Goal: Task Accomplishment & Management: Use online tool/utility

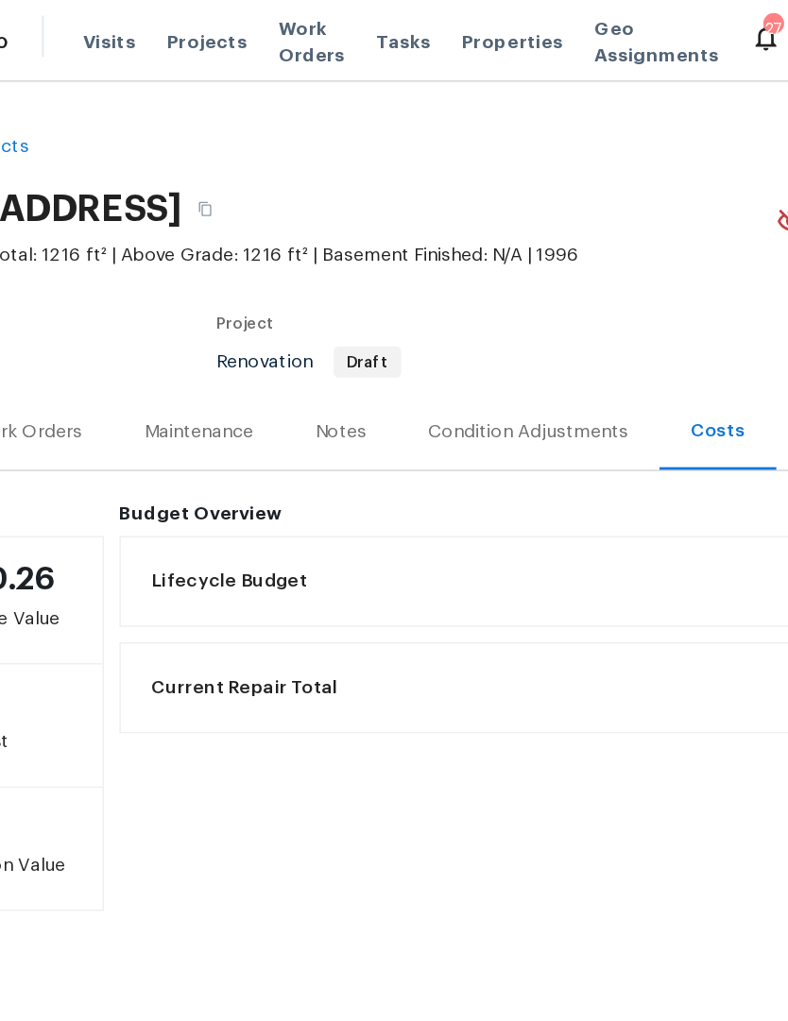
click at [323, 33] on span "Work Orders" at bounding box center [347, 30] width 48 height 38
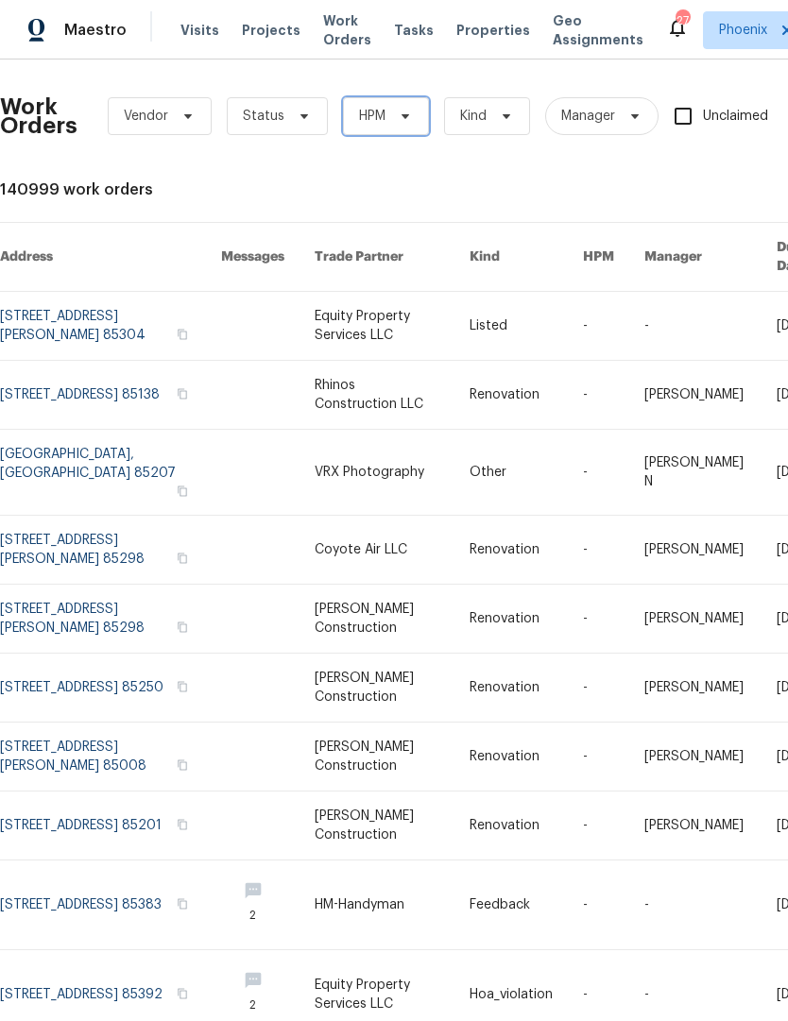
click at [407, 125] on span "HPM" at bounding box center [386, 116] width 86 height 38
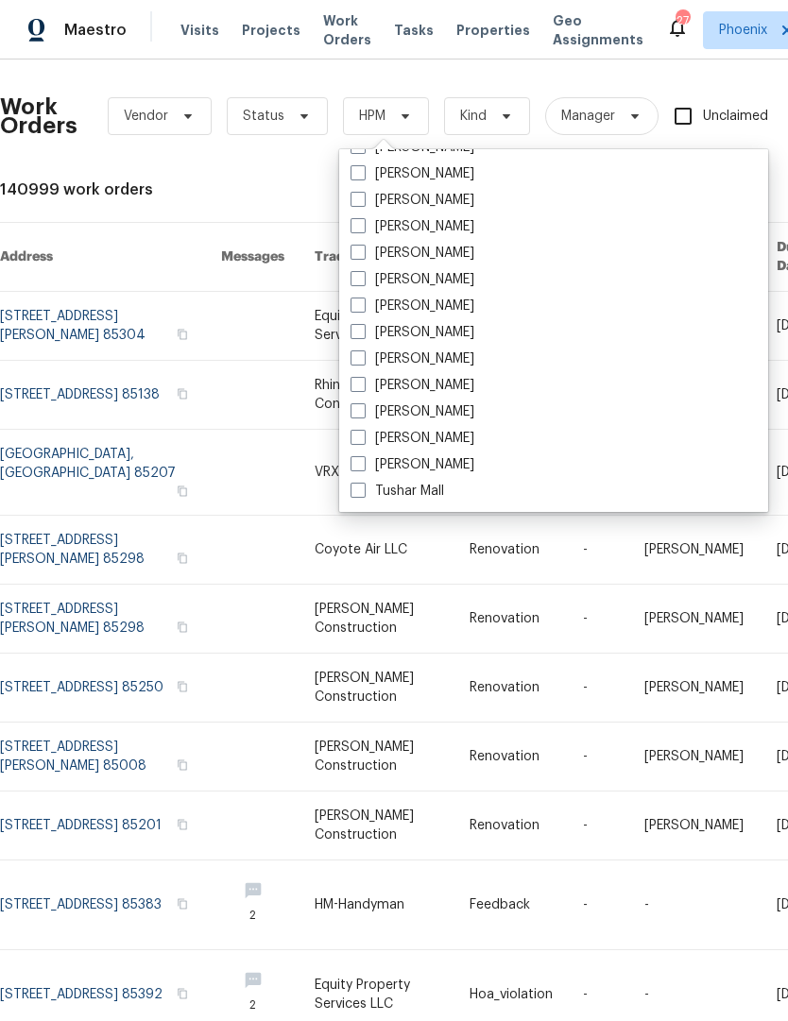
scroll to position [1133, 0]
click at [357, 364] on span at bounding box center [357, 357] width 15 height 15
click at [357, 362] on input "[PERSON_NAME]" at bounding box center [356, 355] width 12 height 12
checkbox input "true"
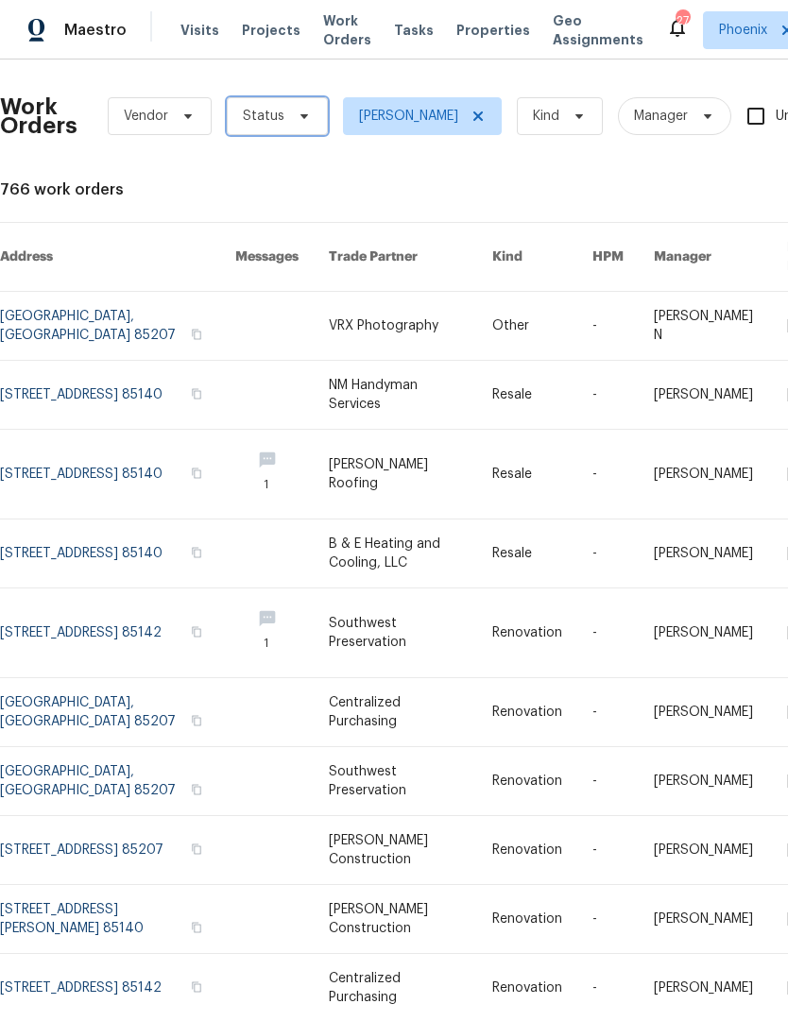
click at [307, 117] on icon at bounding box center [304, 116] width 15 height 15
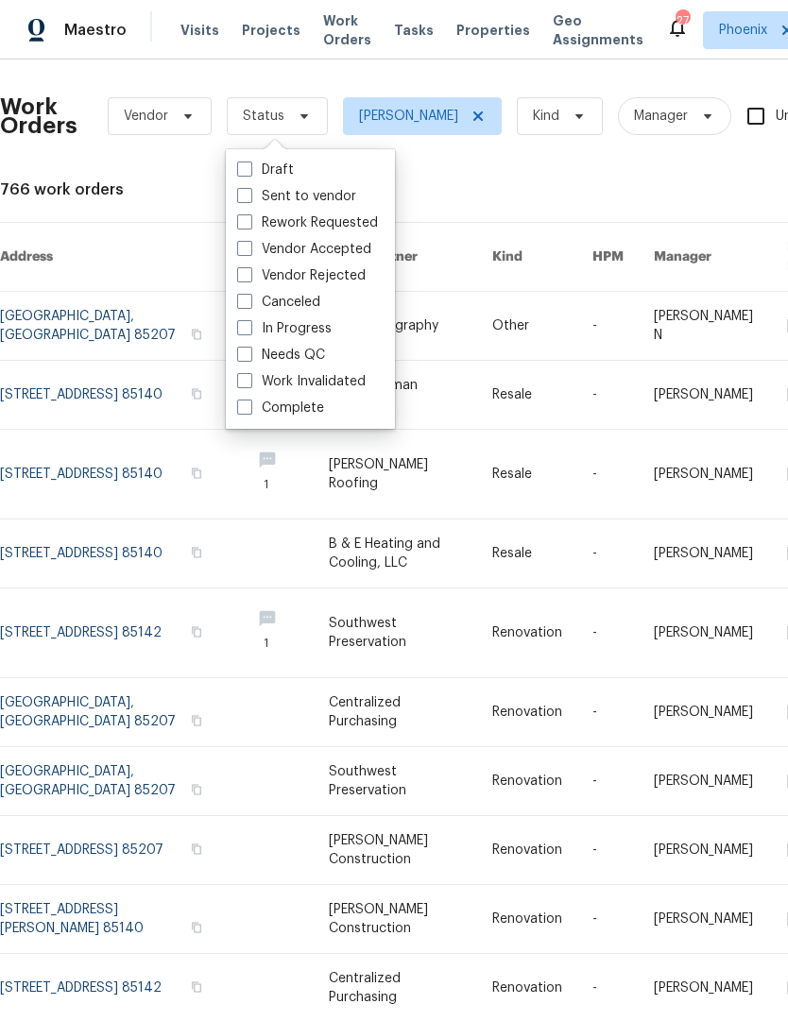
click at [321, 354] on label "Needs QC" at bounding box center [281, 355] width 88 height 19
click at [249, 354] on input "Needs QC" at bounding box center [243, 352] width 12 height 12
checkbox input "true"
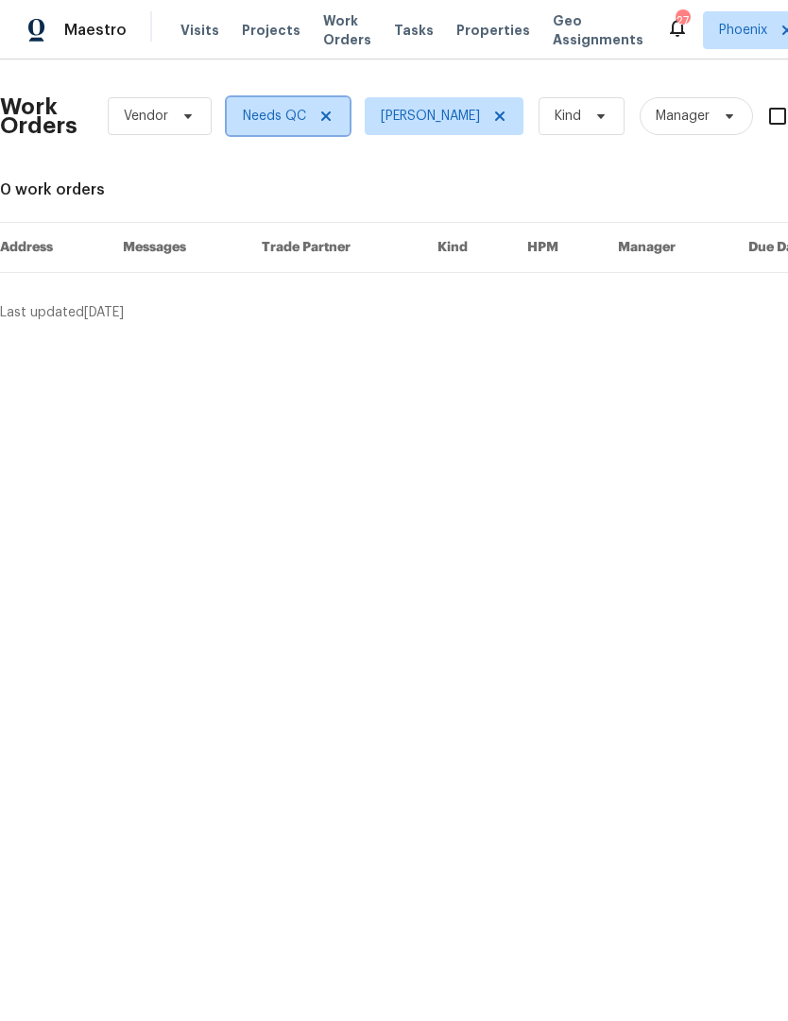
click at [326, 119] on icon at bounding box center [325, 115] width 9 height 9
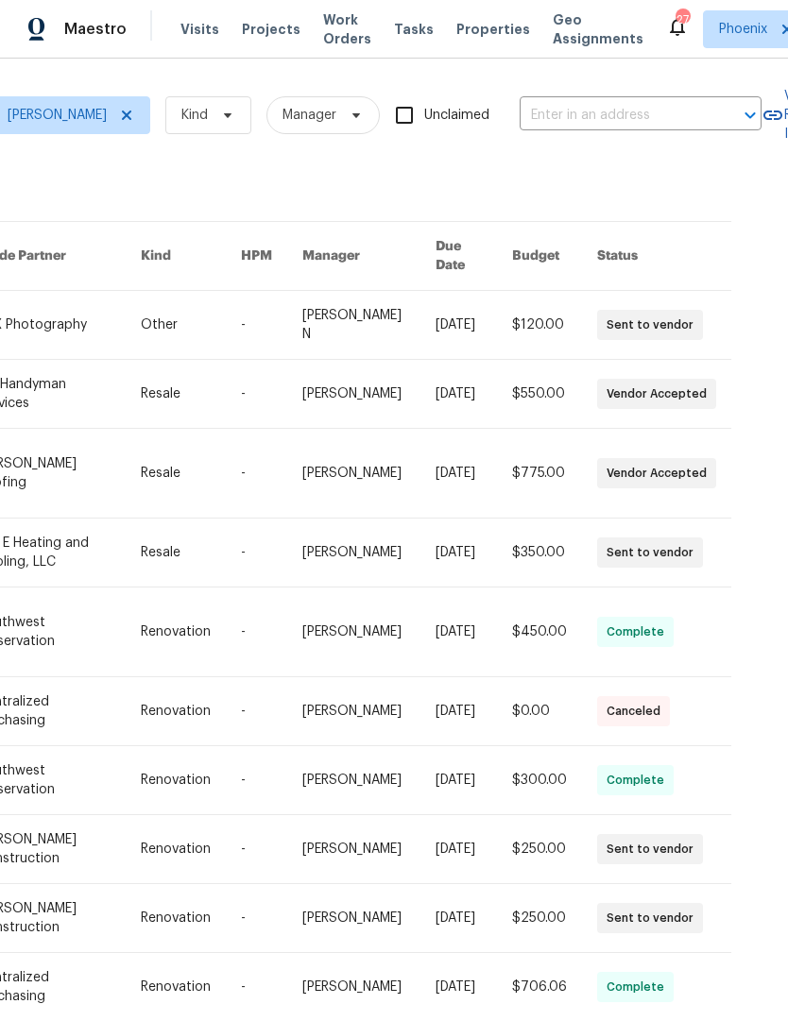
scroll to position [0, 350]
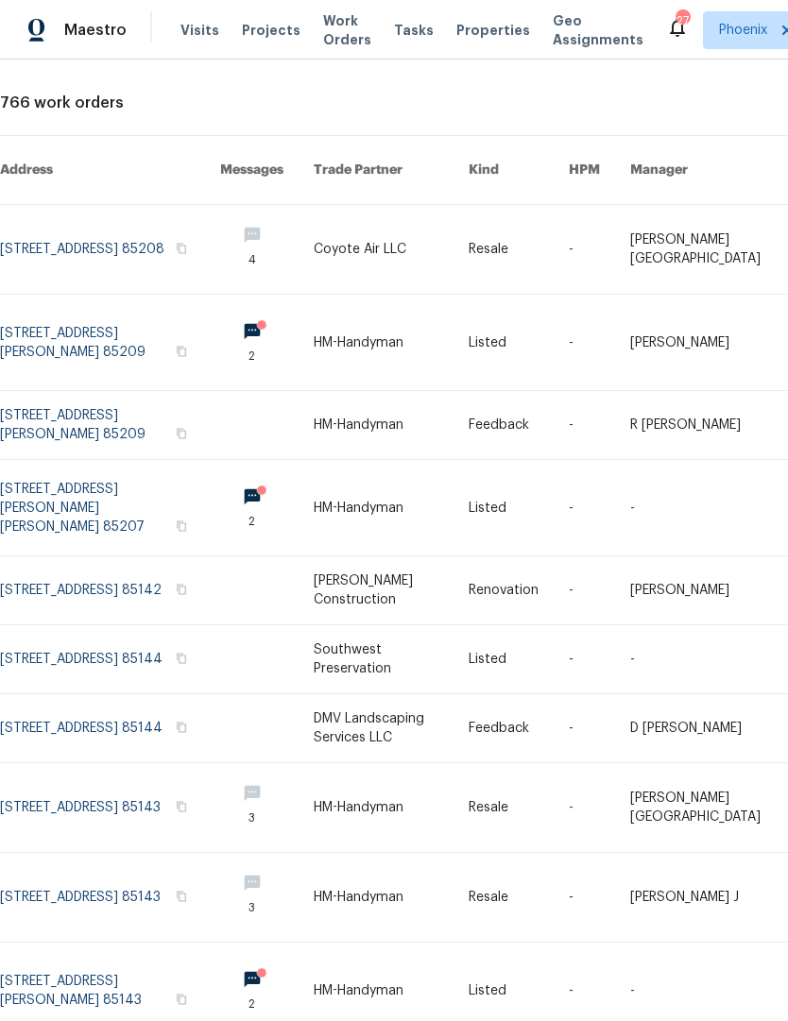
scroll to position [87, 0]
click at [148, 319] on link at bounding box center [110, 342] width 220 height 95
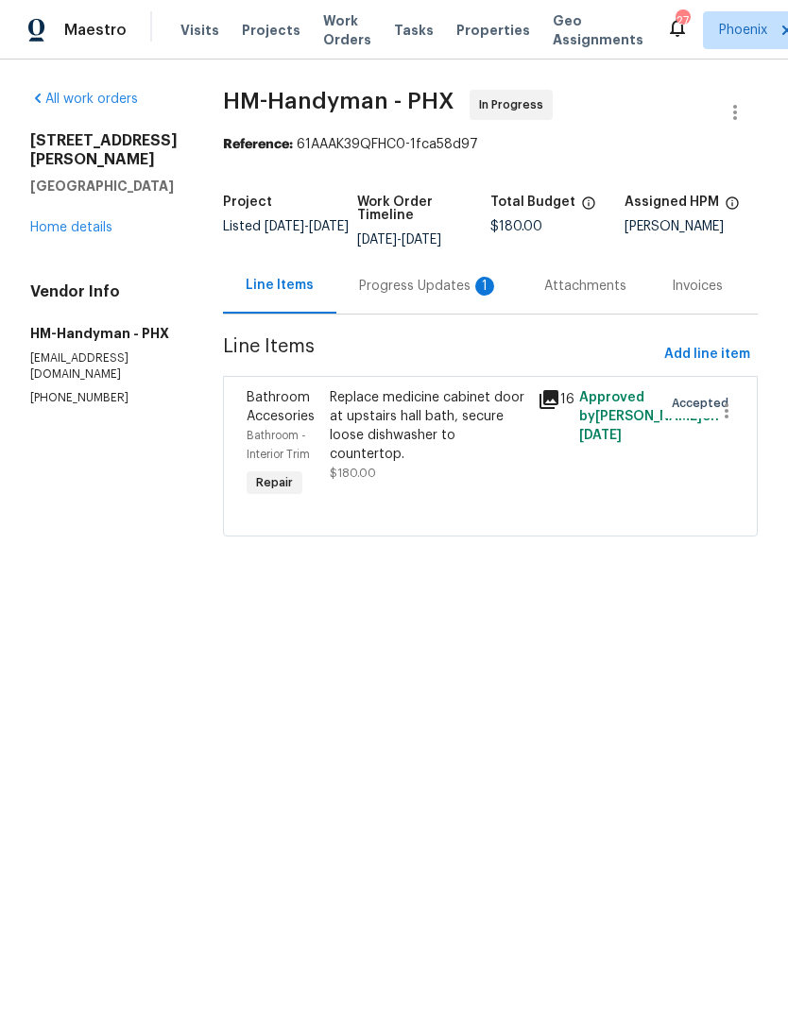
click at [462, 296] on div "Progress Updates 1" at bounding box center [429, 286] width 140 height 19
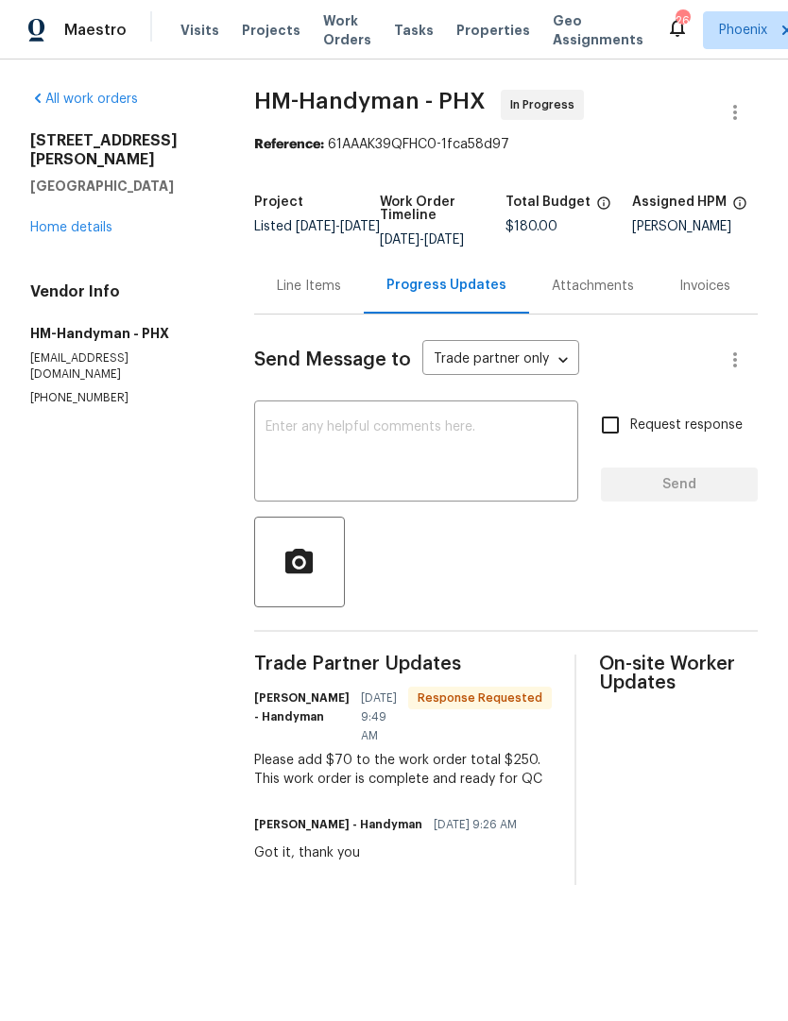
click at [320, 310] on div "Line Items" at bounding box center [309, 286] width 110 height 56
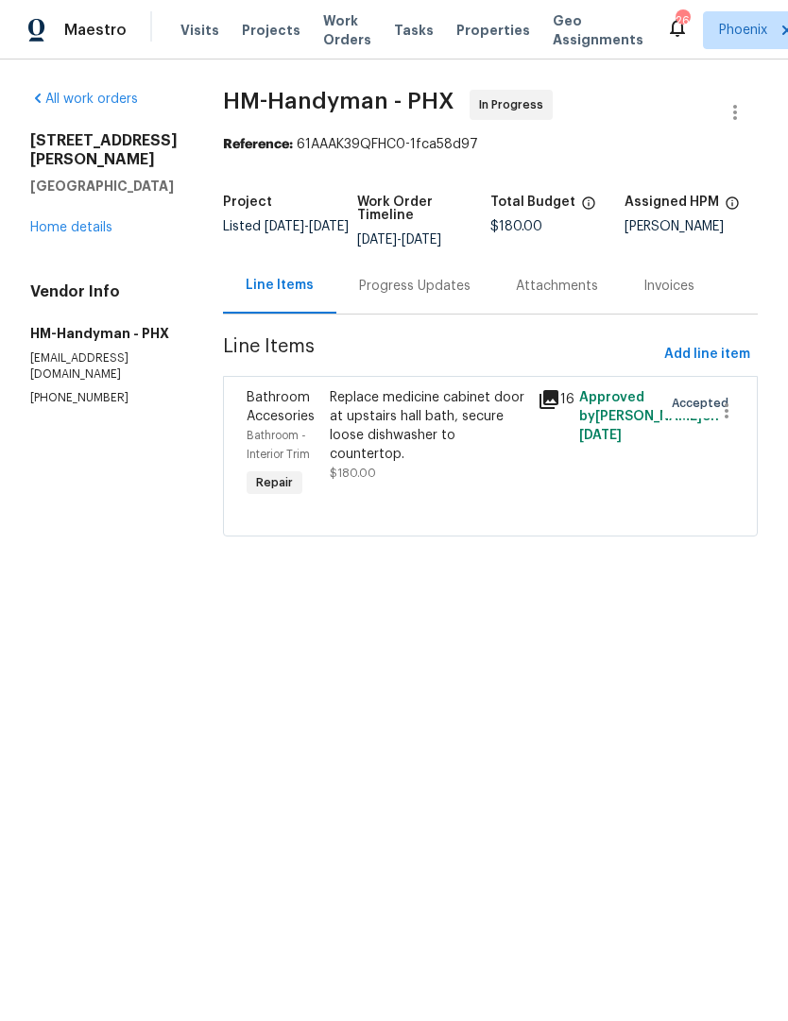
click at [424, 462] on div "Replace medicine cabinet door at upstairs hall bath, secure loose dishwasher to…" at bounding box center [428, 426] width 196 height 76
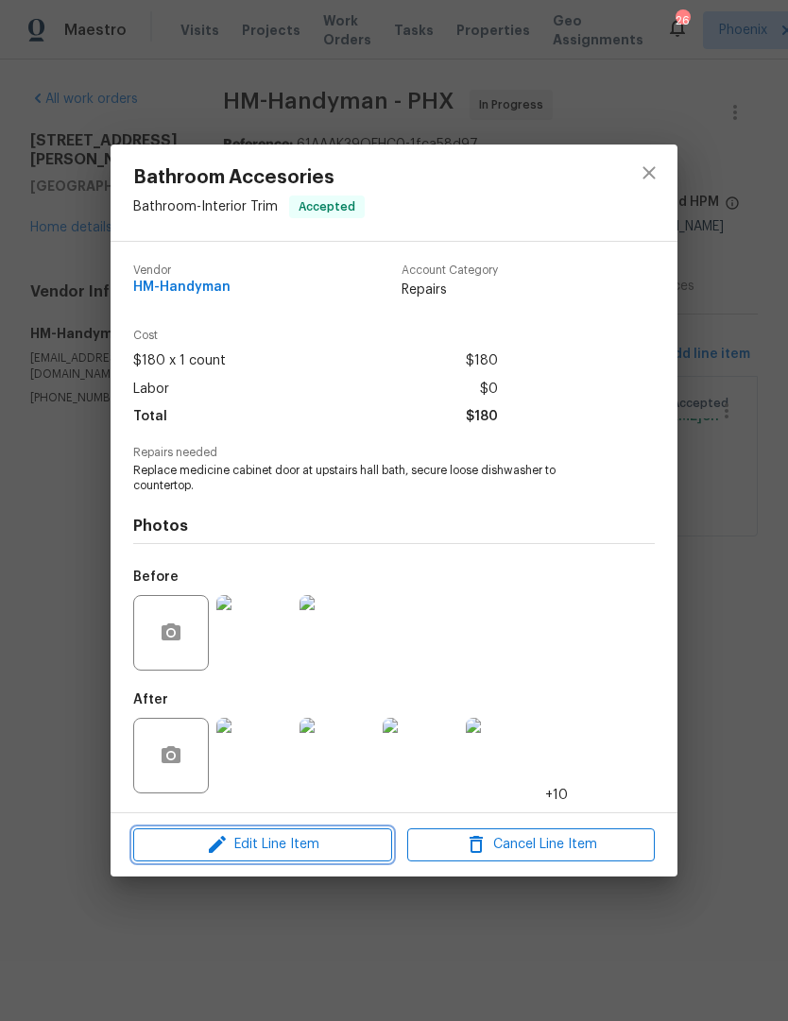
click at [325, 857] on span "Edit Line Item" at bounding box center [262, 845] width 247 height 24
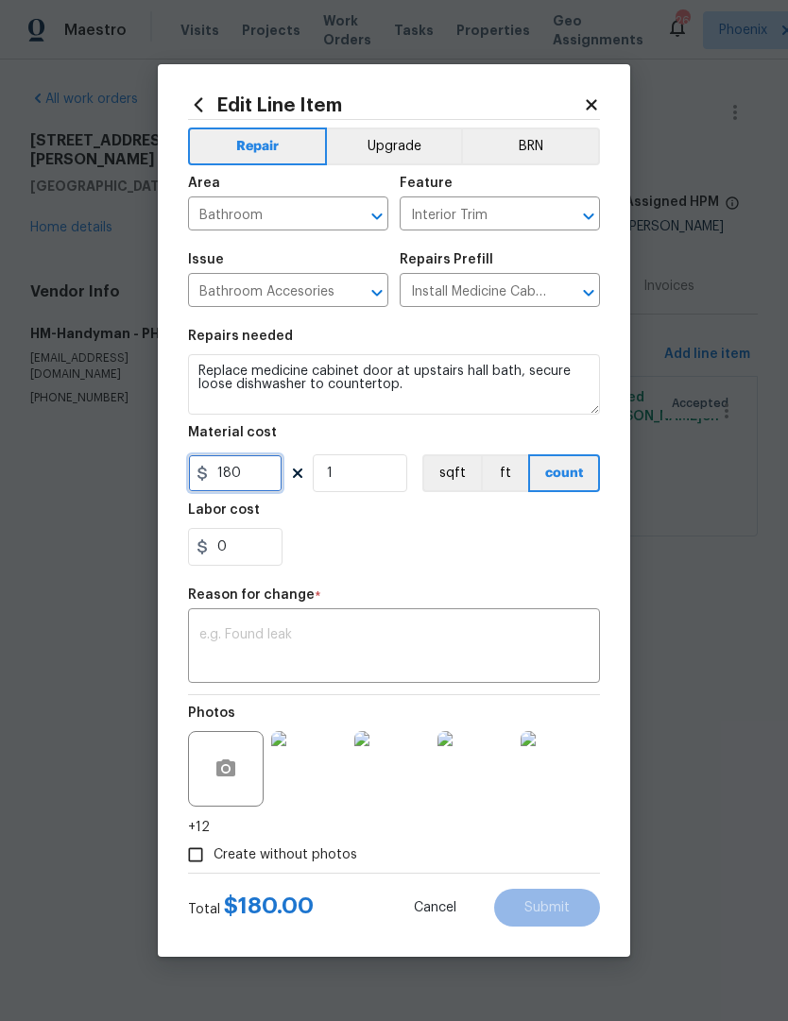
click at [246, 482] on input "180" at bounding box center [235, 473] width 94 height 38
type input "250"
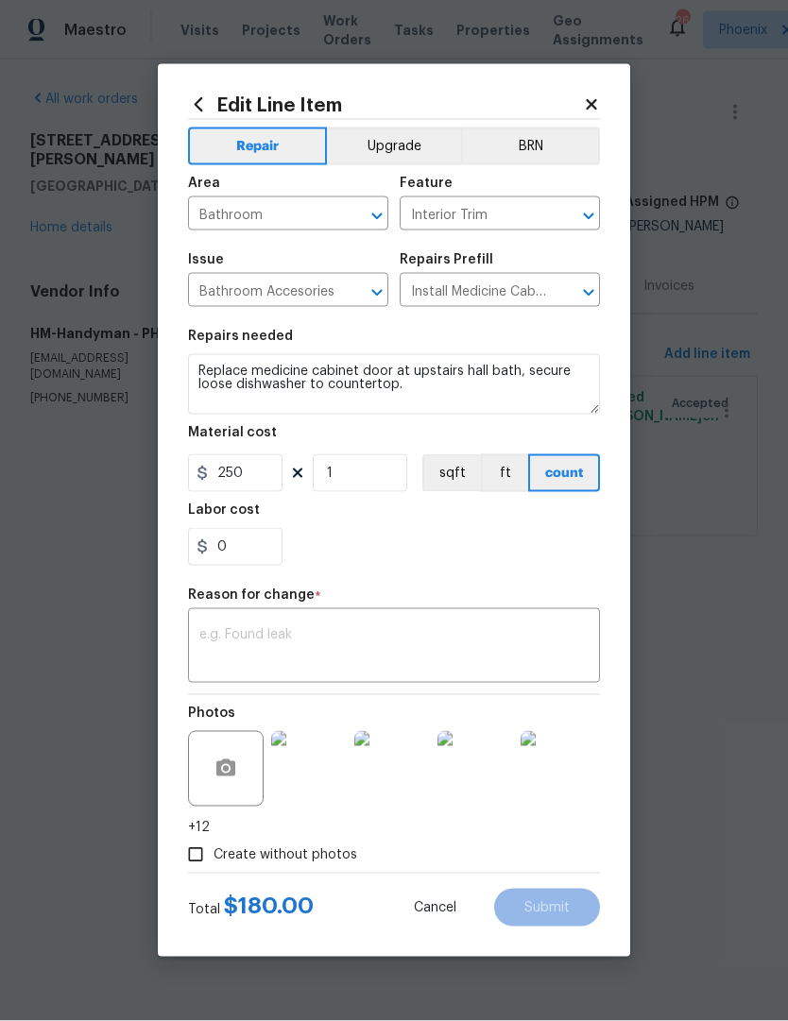
click at [443, 636] on textarea at bounding box center [393, 648] width 389 height 40
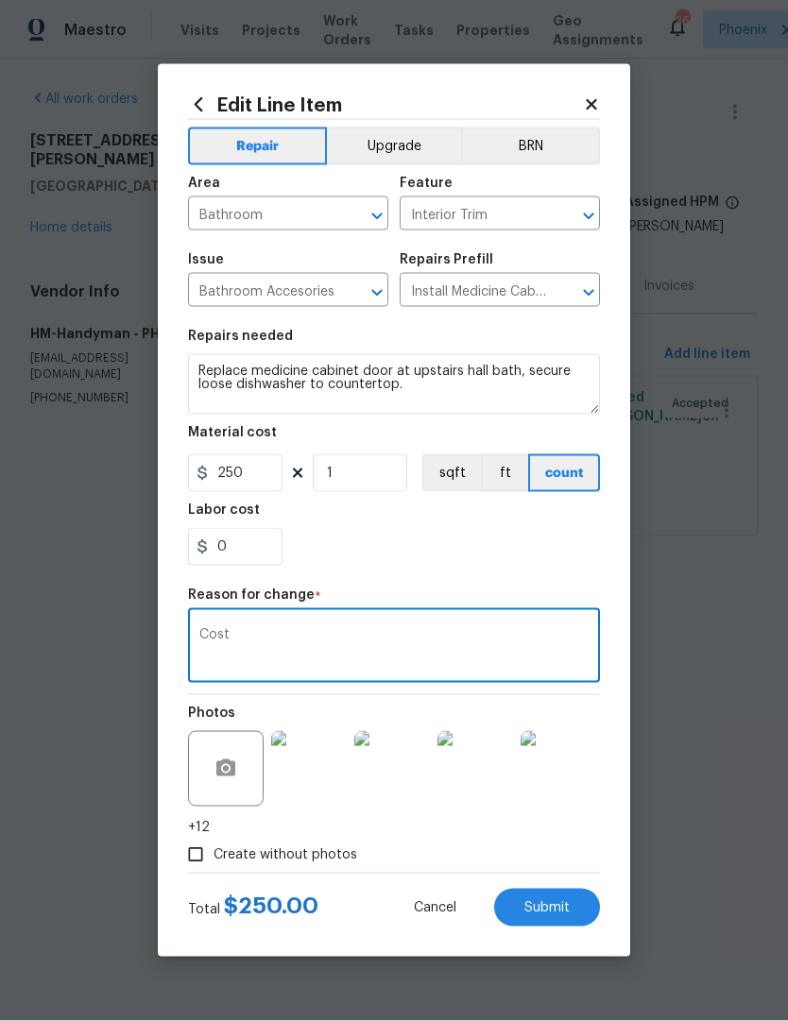
type textarea "Cost"
click at [504, 550] on div "0" at bounding box center [394, 547] width 412 height 38
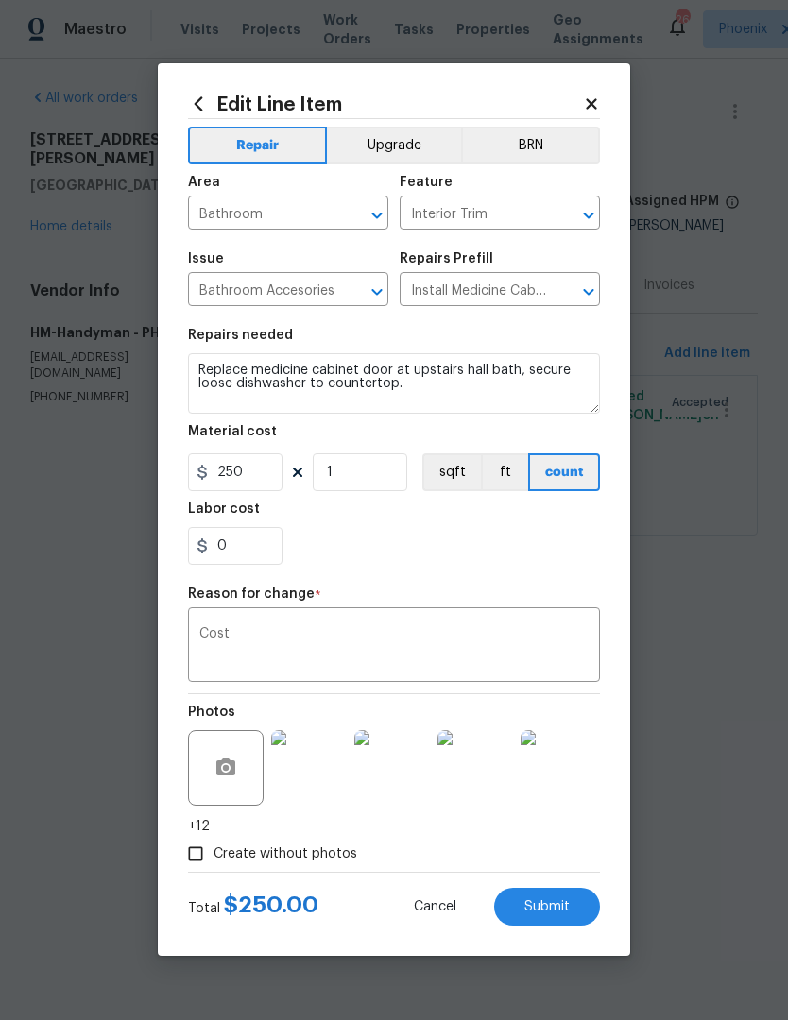
click at [569, 909] on span "Submit" at bounding box center [546, 908] width 45 height 14
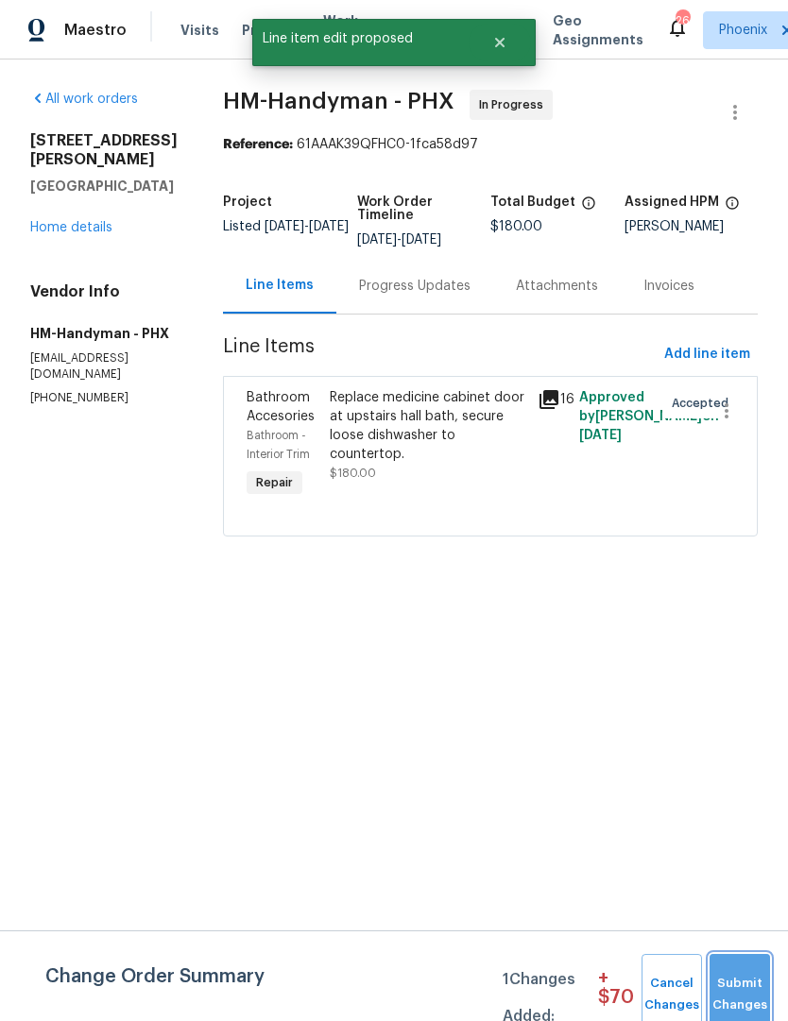
click at [756, 985] on span "Submit Changes" at bounding box center [740, 994] width 42 height 43
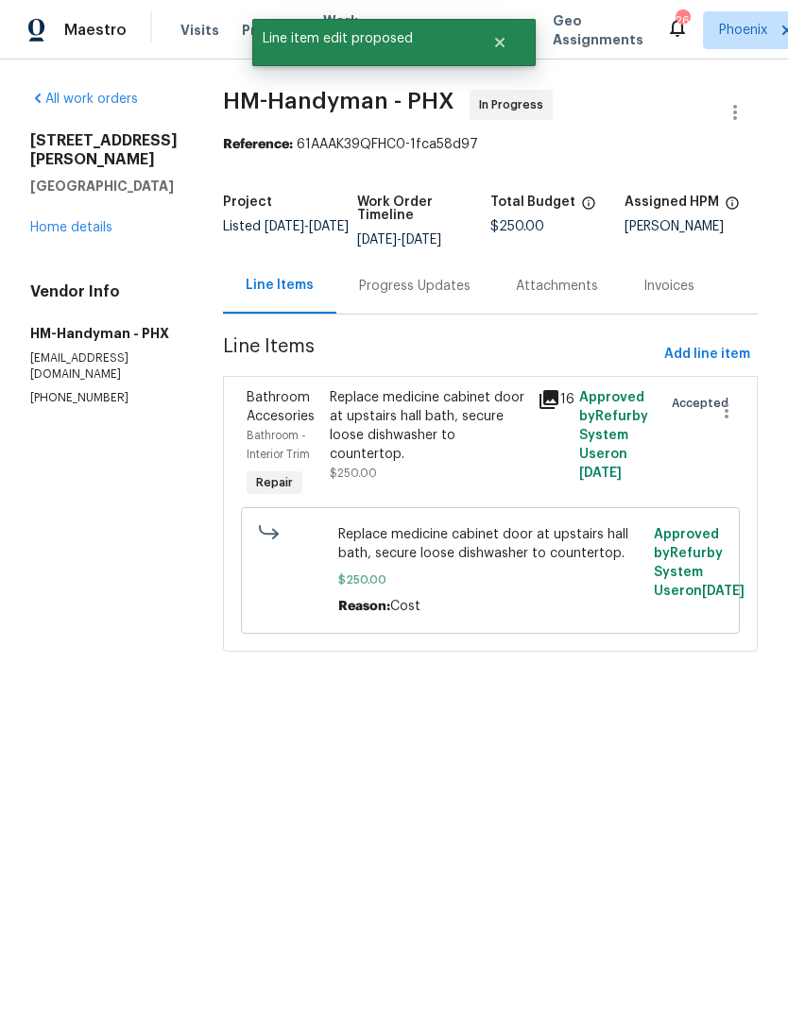
click at [460, 457] on div "Replace medicine cabinet door at upstairs hall bath, secure loose dishwasher to…" at bounding box center [428, 426] width 196 height 76
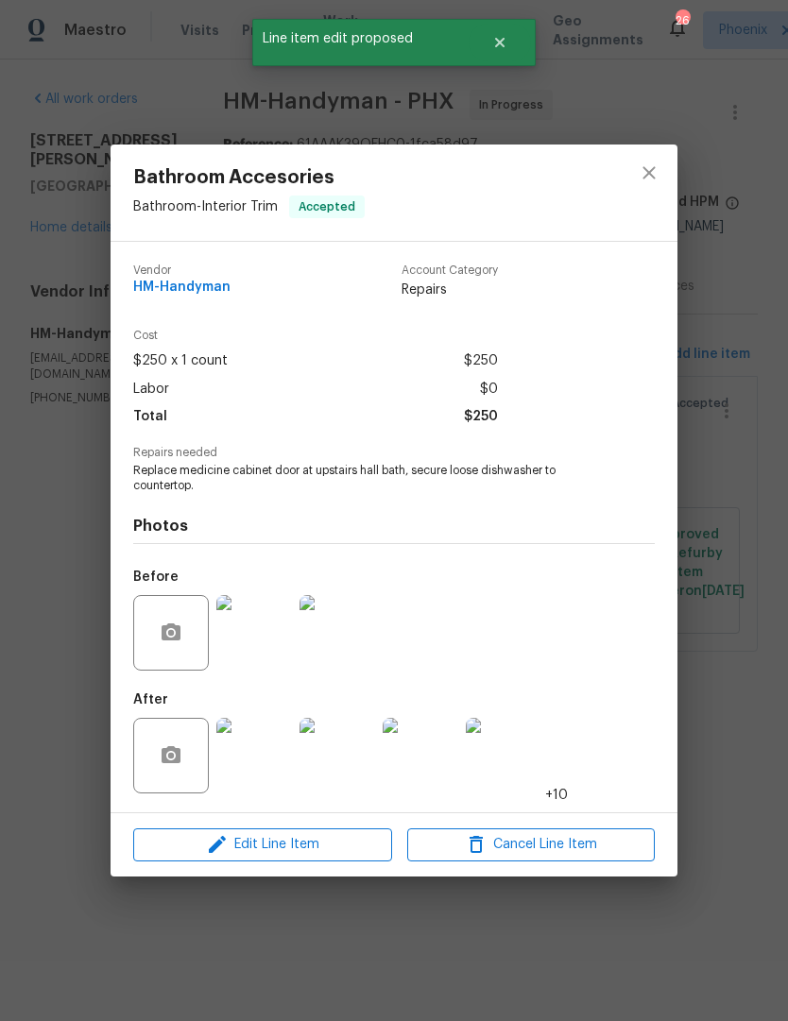
click at [263, 775] on img at bounding box center [254, 756] width 76 height 76
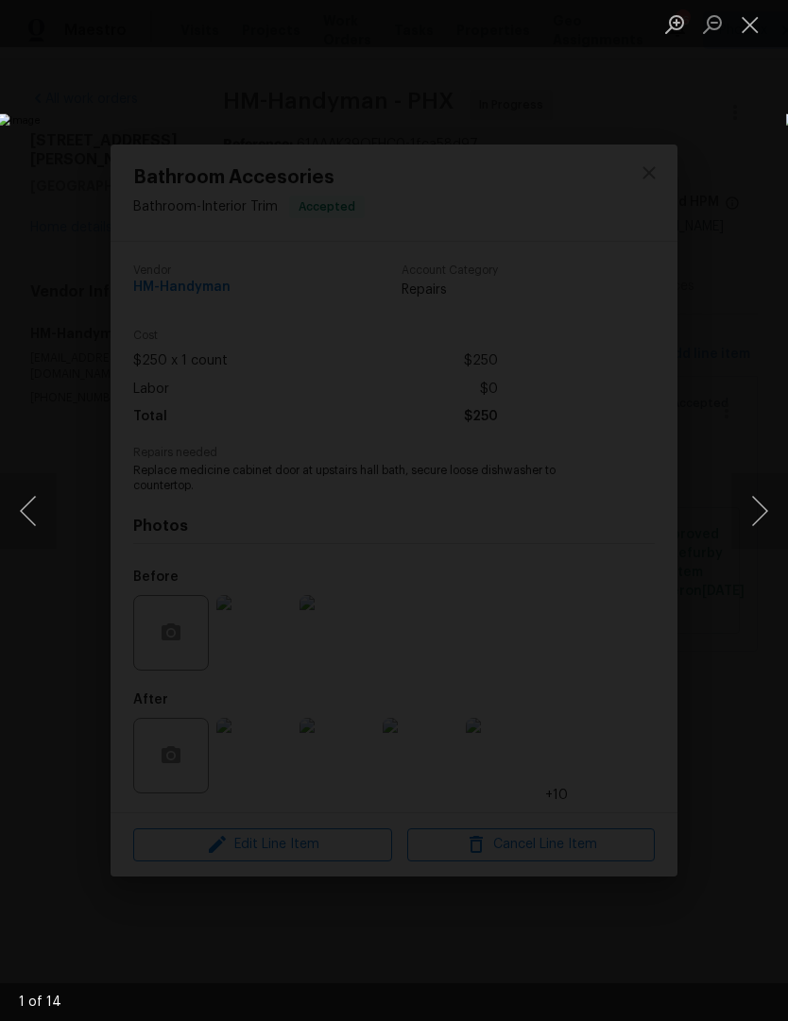
click at [765, 524] on button "Next image" at bounding box center [759, 511] width 57 height 76
click at [762, 520] on button "Next image" at bounding box center [759, 511] width 57 height 76
click at [761, 521] on button "Next image" at bounding box center [759, 511] width 57 height 76
click at [762, 523] on button "Next image" at bounding box center [759, 511] width 57 height 76
click at [762, 519] on button "Next image" at bounding box center [759, 511] width 57 height 76
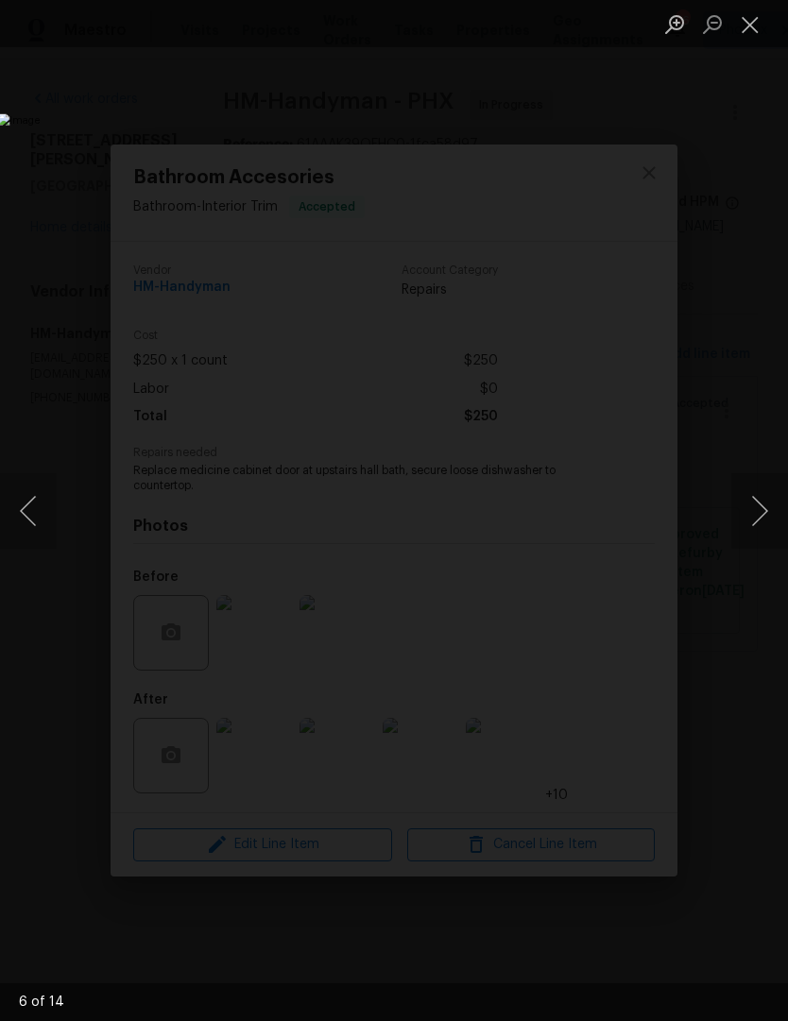
click at [763, 521] on button "Next image" at bounding box center [759, 511] width 57 height 76
click at [762, 524] on button "Next image" at bounding box center [759, 511] width 57 height 76
click at [756, 40] on button "Close lightbox" at bounding box center [750, 24] width 38 height 33
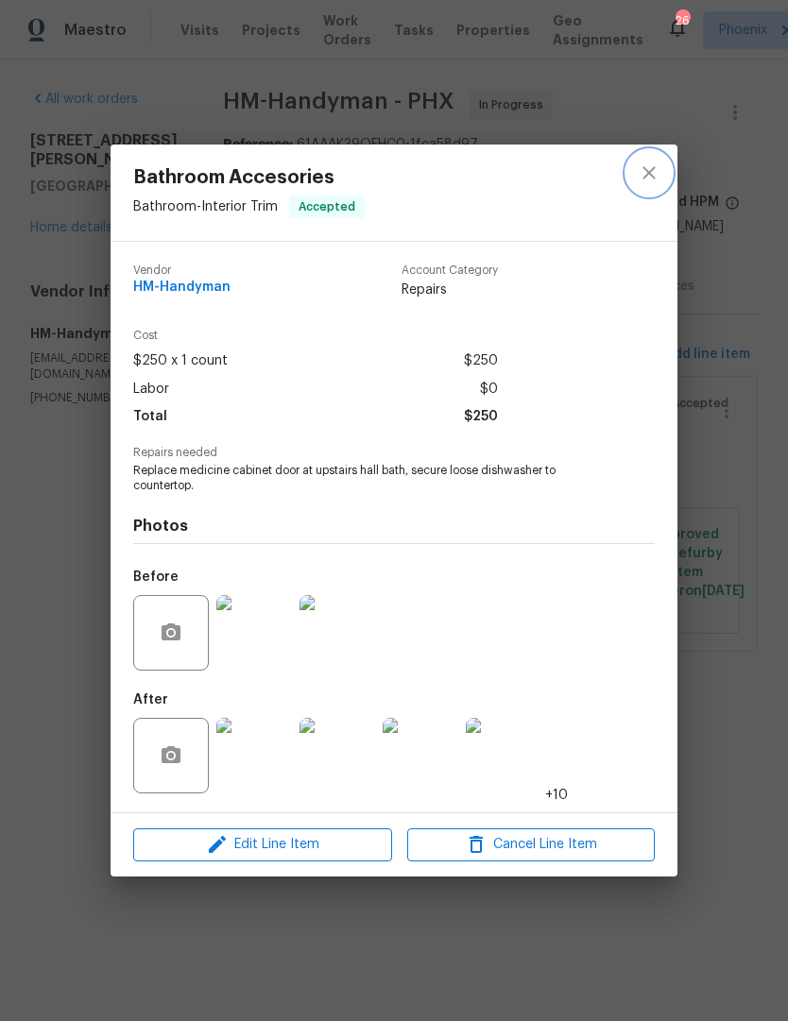
click at [659, 161] on icon "close" at bounding box center [648, 172] width 23 height 23
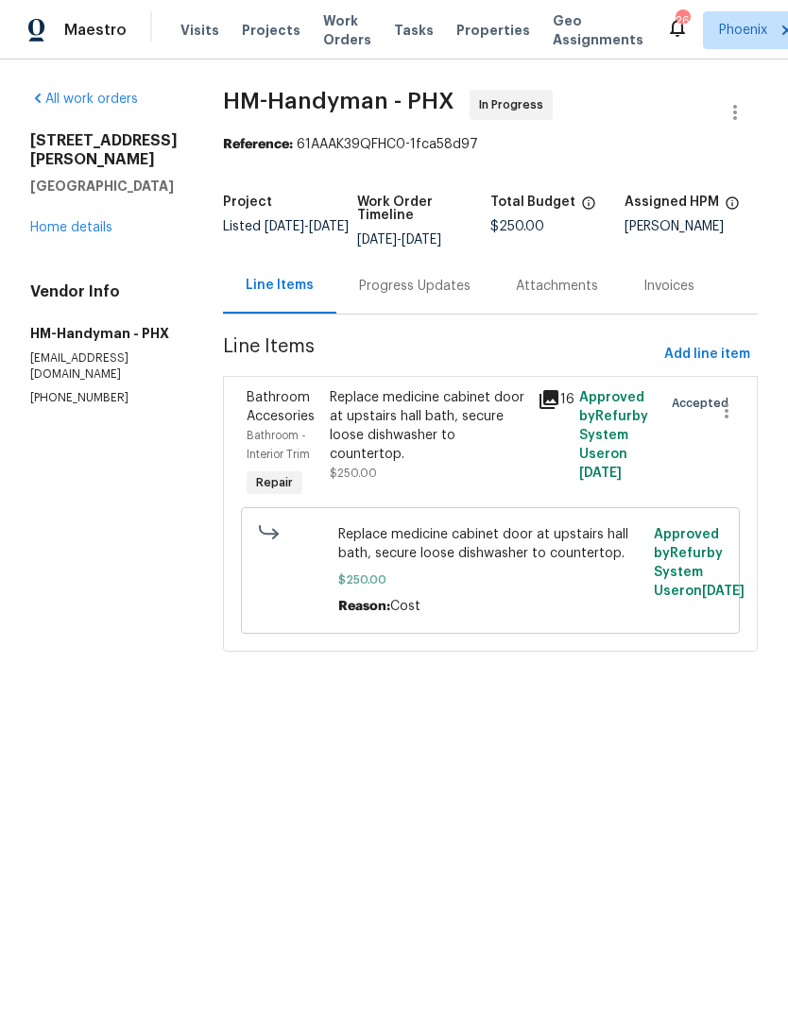
click at [444, 296] on div "Progress Updates" at bounding box center [414, 286] width 111 height 19
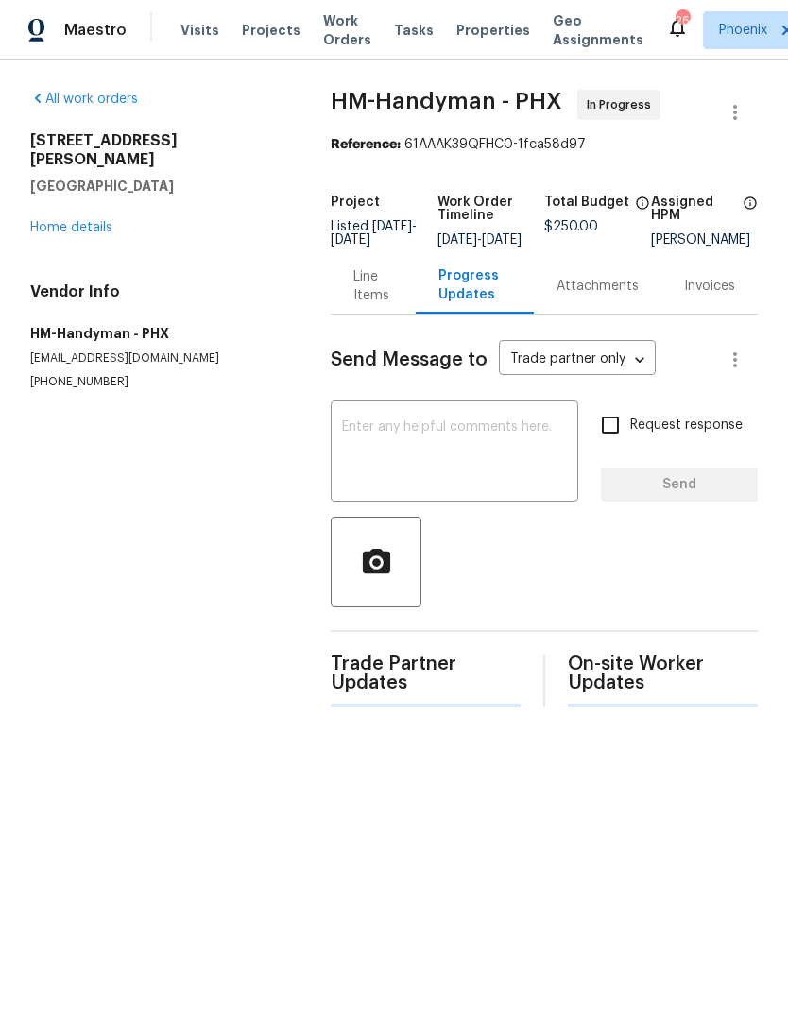
click at [436, 463] on textarea at bounding box center [454, 453] width 225 height 66
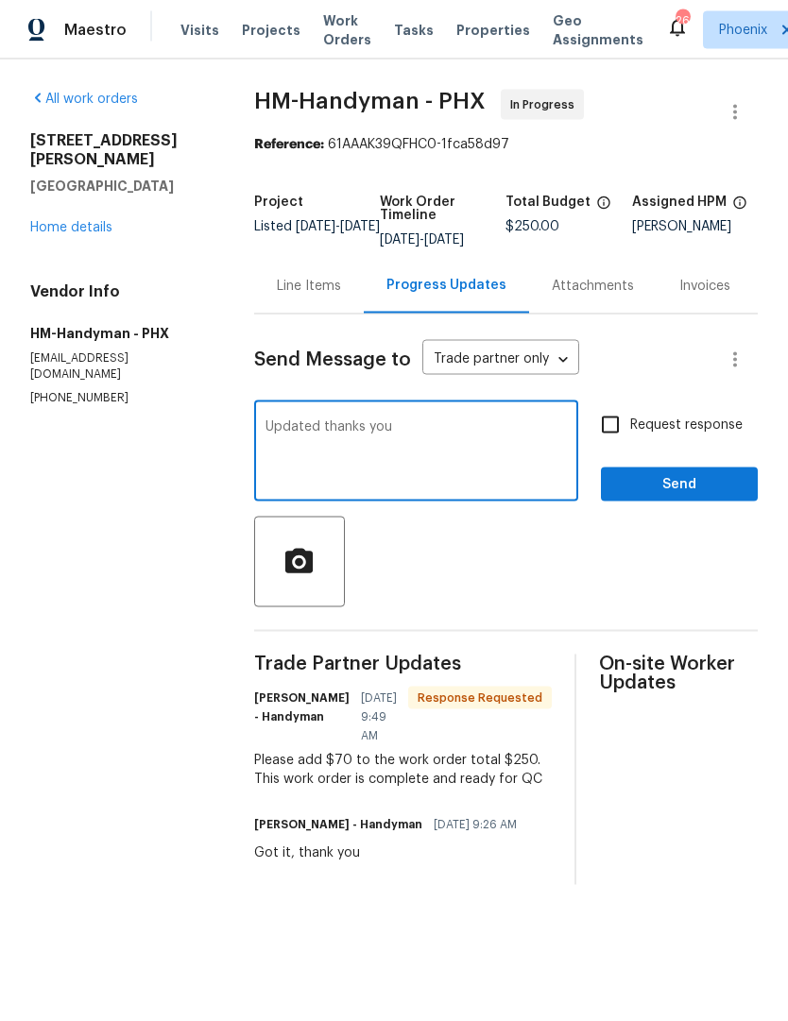
click at [462, 452] on textarea "Updated thank you" at bounding box center [415, 453] width 301 height 66
click at [485, 452] on textarea "Updated thanks you" at bounding box center [415, 453] width 301 height 66
type textarea "Updated thank you!"
click at [719, 497] on span "Send" at bounding box center [679, 485] width 127 height 24
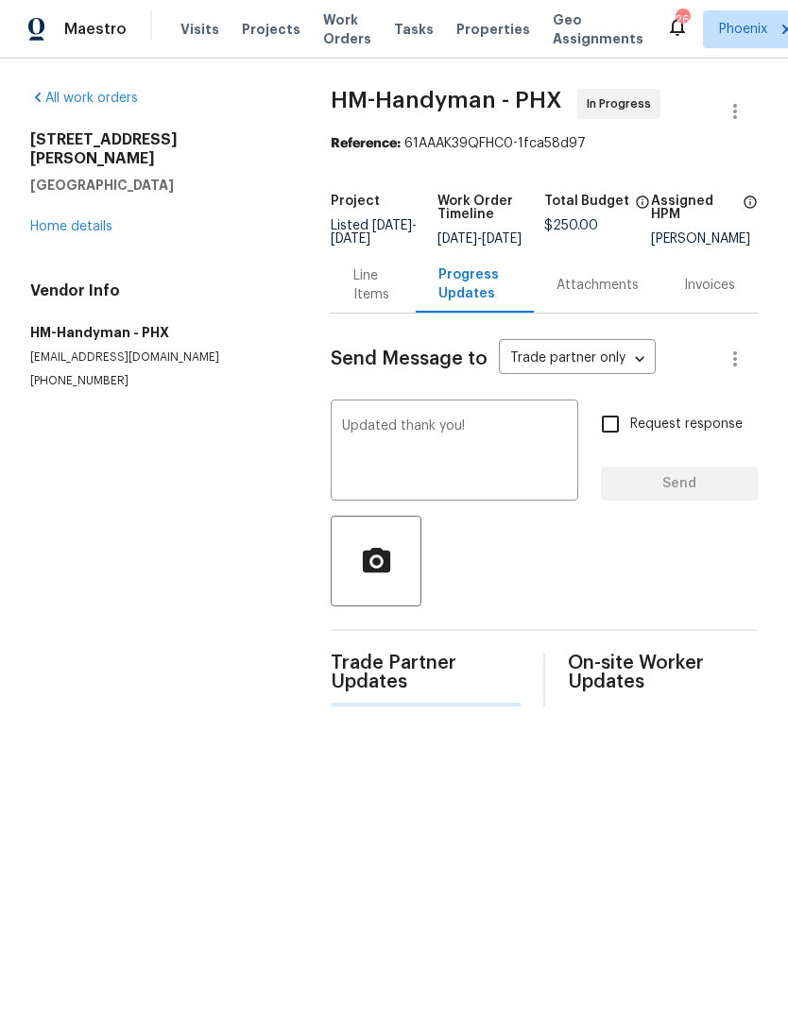
scroll to position [1, 0]
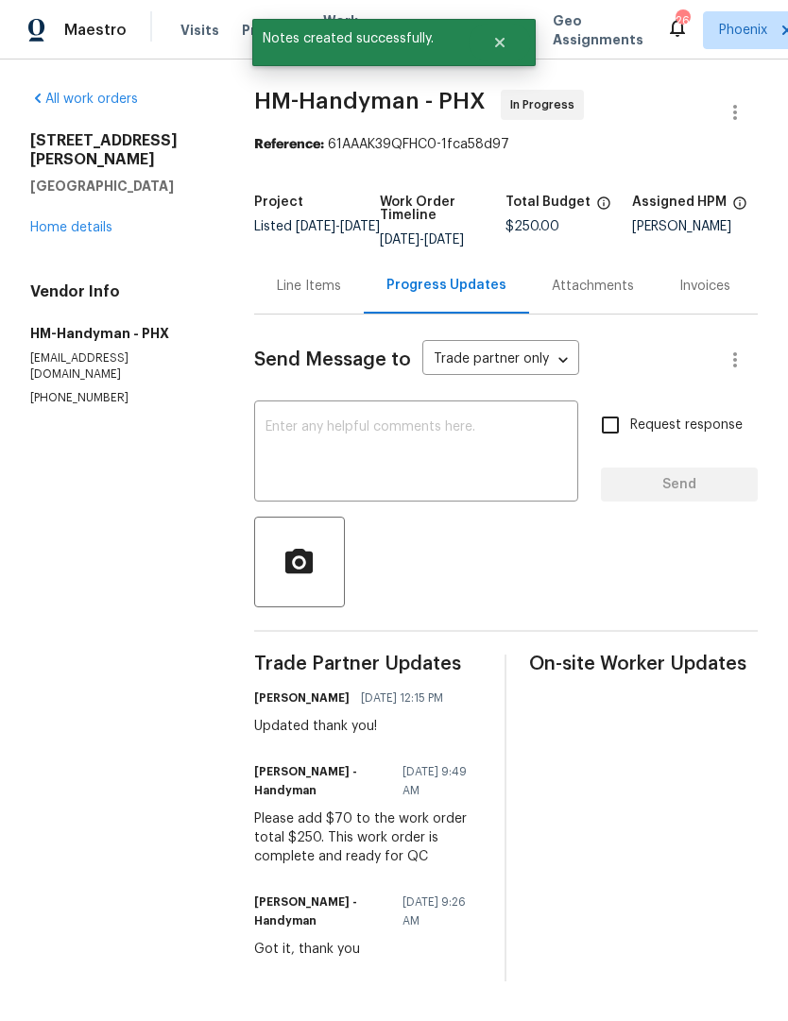
click at [323, 314] on div "Line Items" at bounding box center [309, 286] width 110 height 56
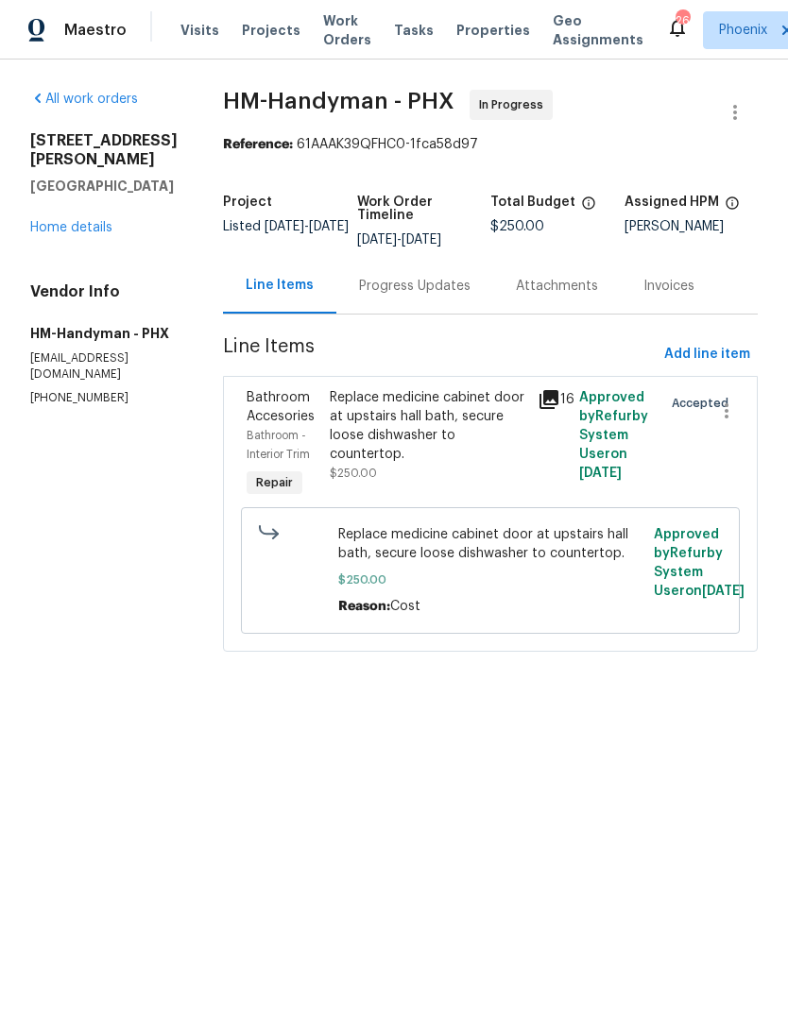
click at [308, 295] on div "Line Items" at bounding box center [280, 285] width 68 height 19
click at [66, 221] on link "Home details" at bounding box center [71, 227] width 82 height 13
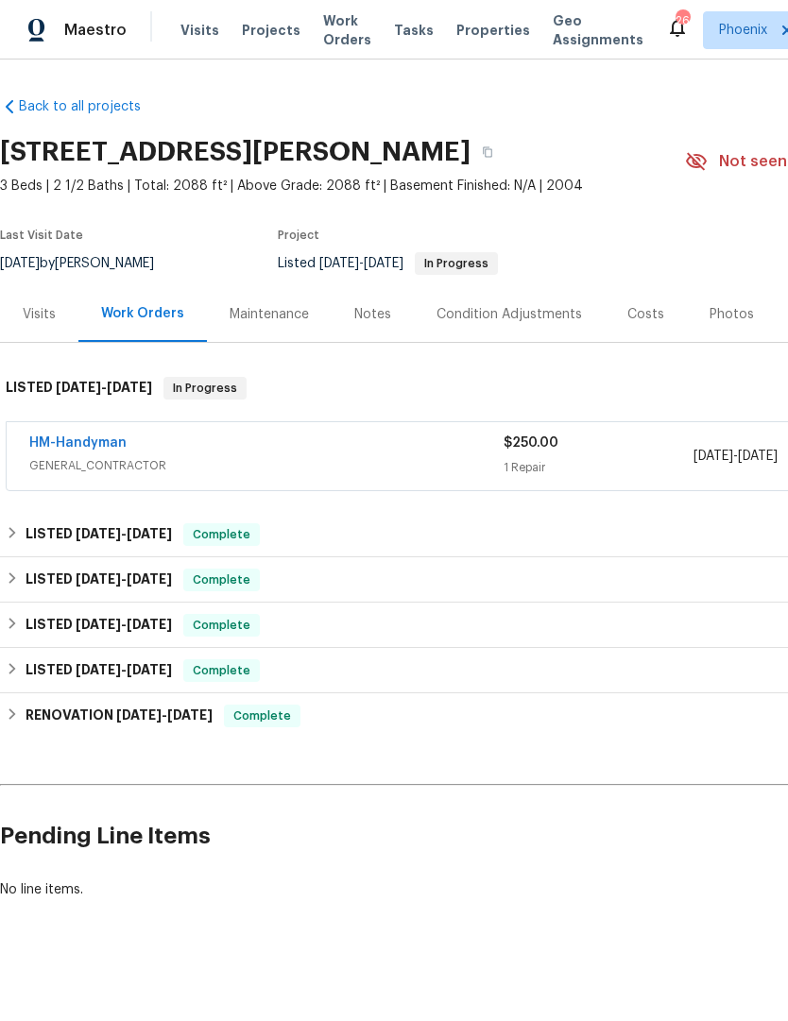
click at [323, 48] on span "Work Orders" at bounding box center [347, 30] width 48 height 38
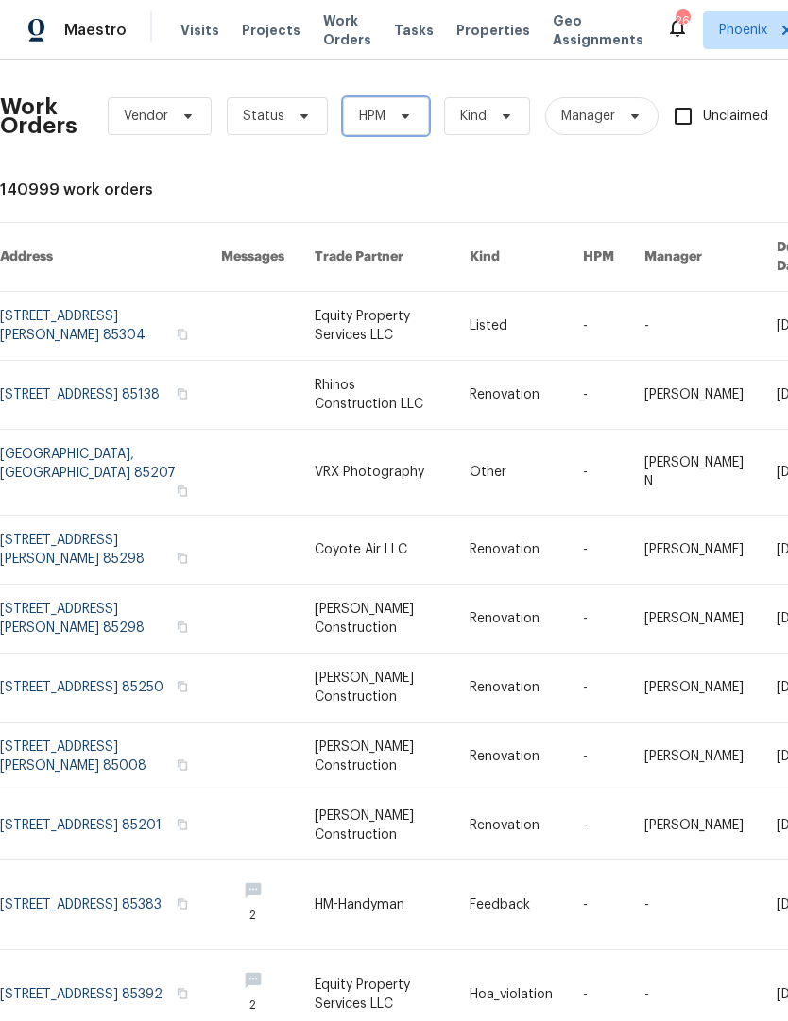
click at [406, 122] on icon at bounding box center [405, 116] width 15 height 15
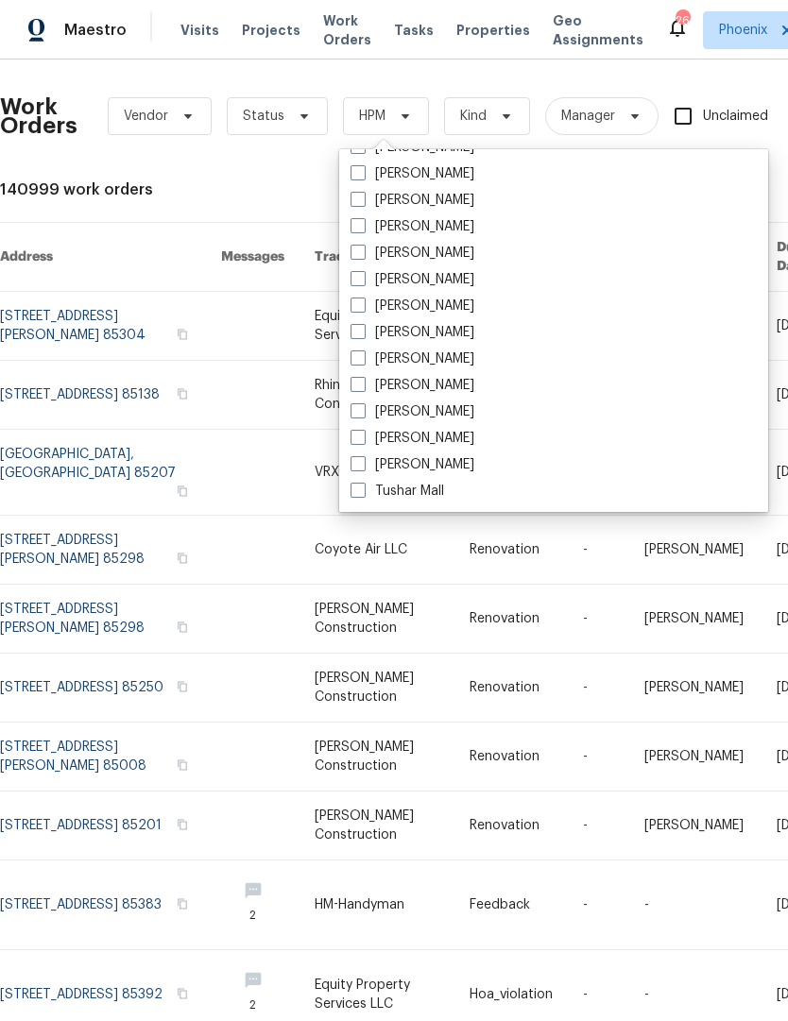
scroll to position [1133, 0]
click at [356, 365] on label "[PERSON_NAME]" at bounding box center [412, 358] width 124 height 19
click at [356, 362] on input "[PERSON_NAME]" at bounding box center [356, 355] width 12 height 12
checkbox input "true"
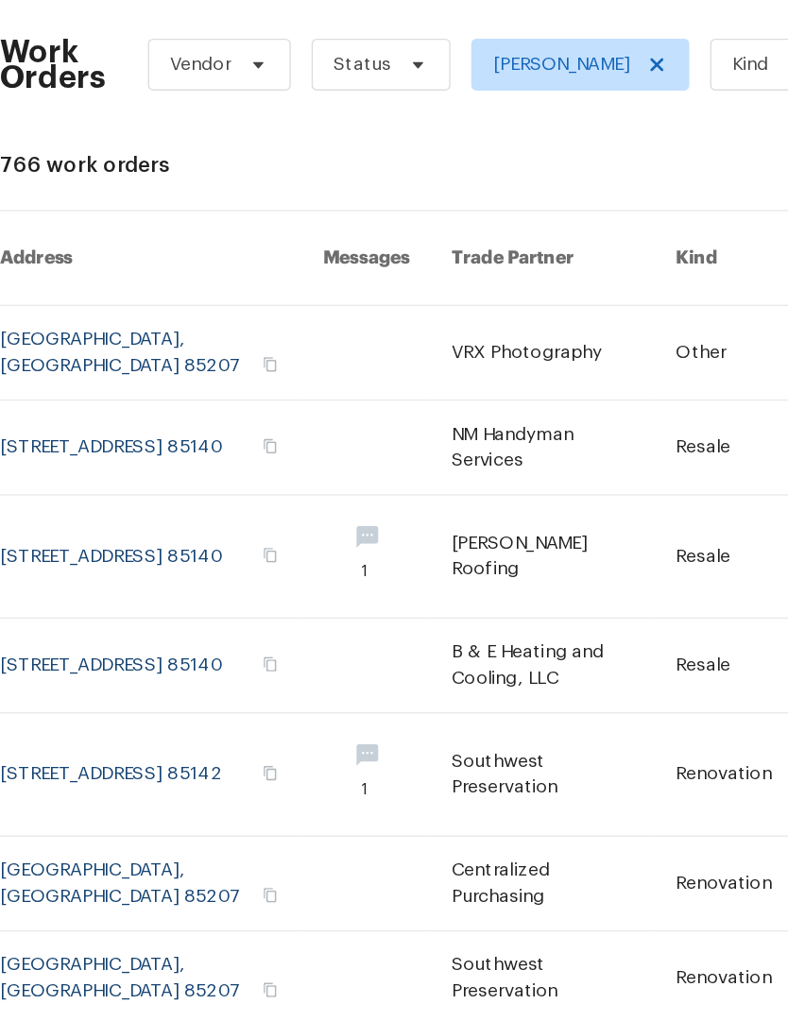
scroll to position [40, 0]
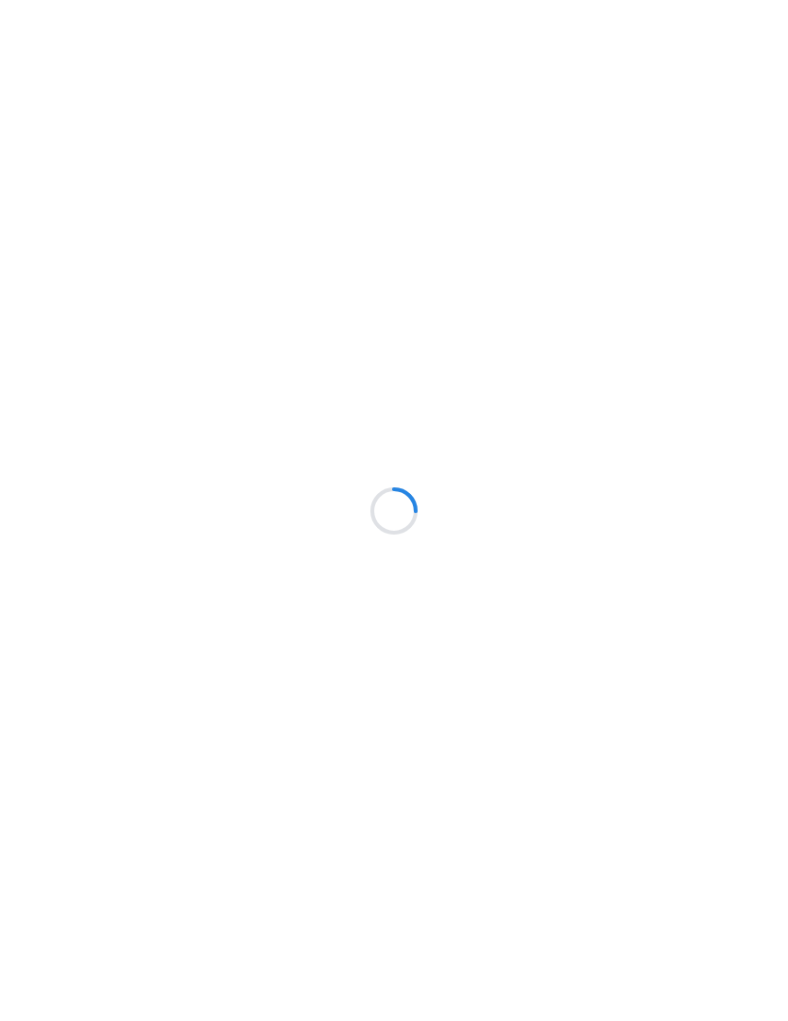
scroll to position [1, 0]
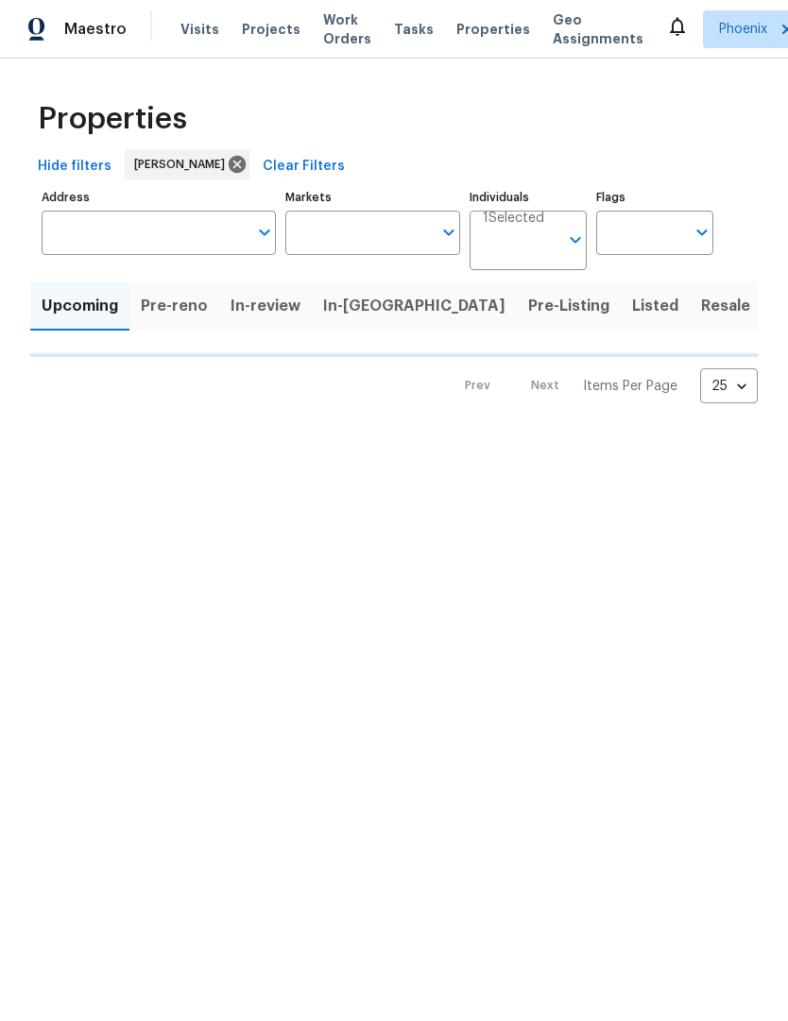
type input "50"
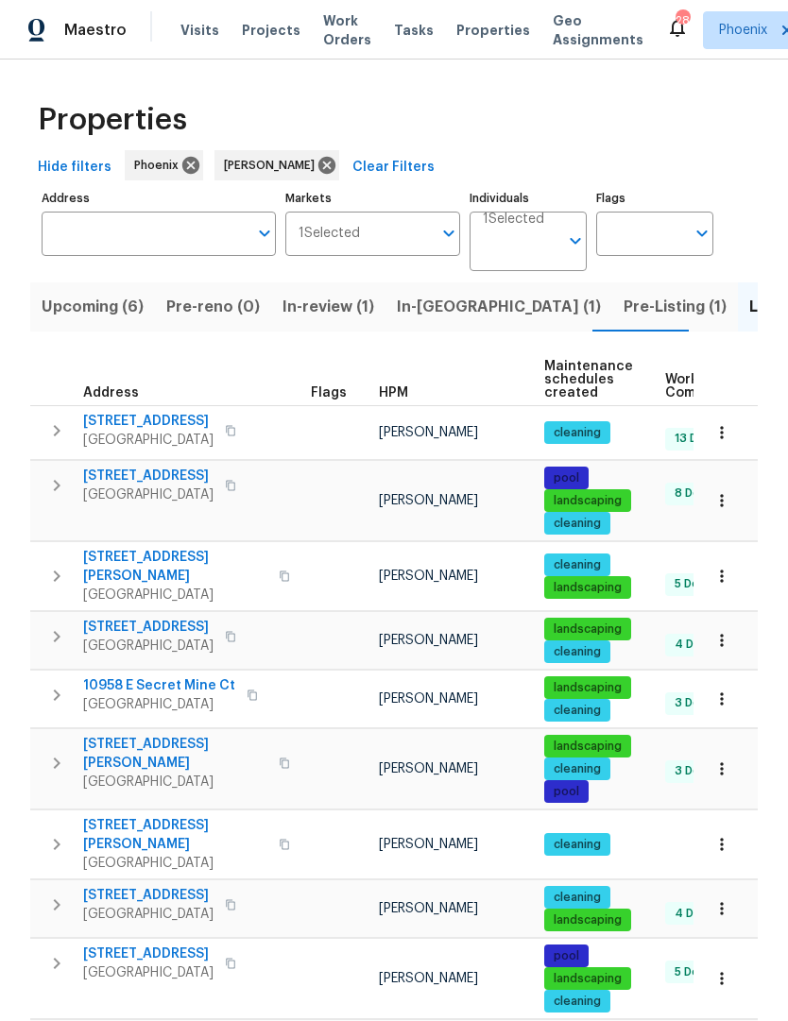
click at [120, 314] on span "Upcoming (6)" at bounding box center [93, 307] width 102 height 26
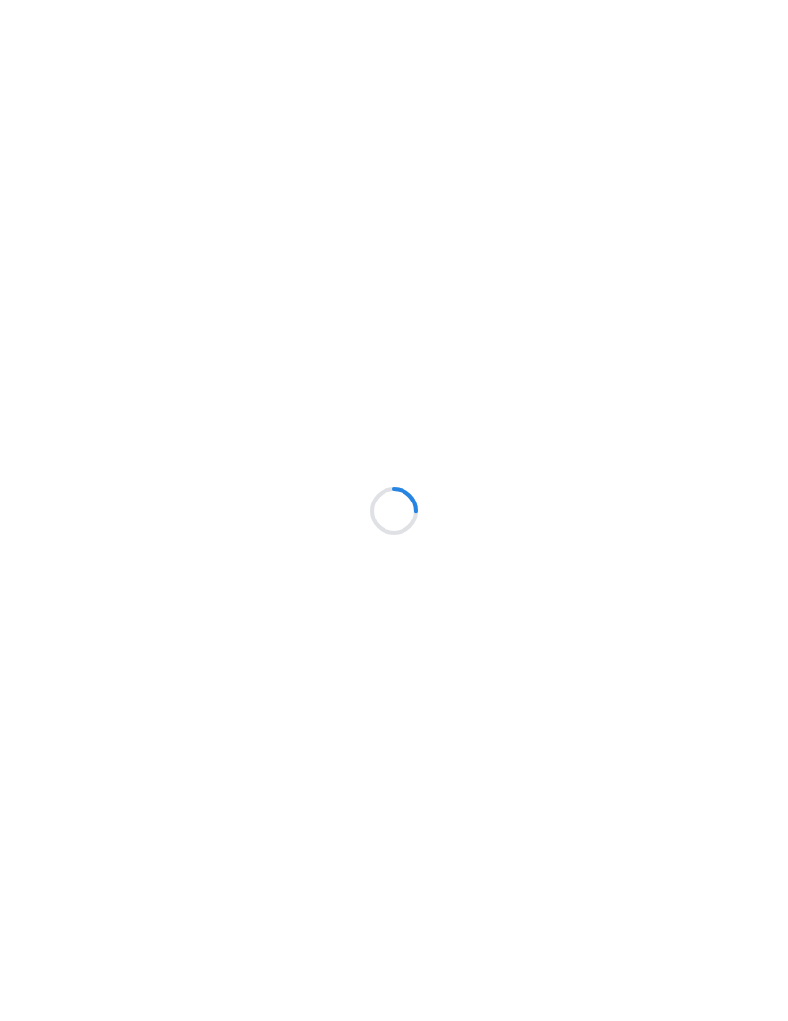
scroll to position [1, 0]
click at [718, 91] on div at bounding box center [394, 510] width 788 height 1021
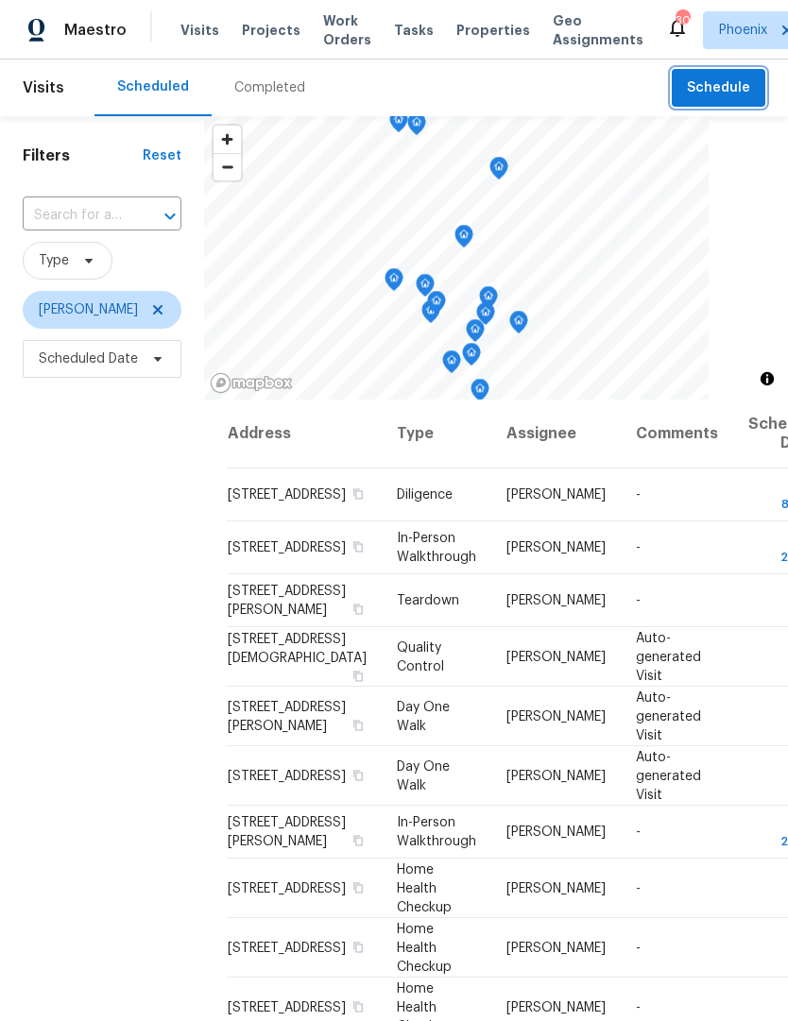
click at [726, 87] on span "Schedule" at bounding box center [718, 88] width 63 height 24
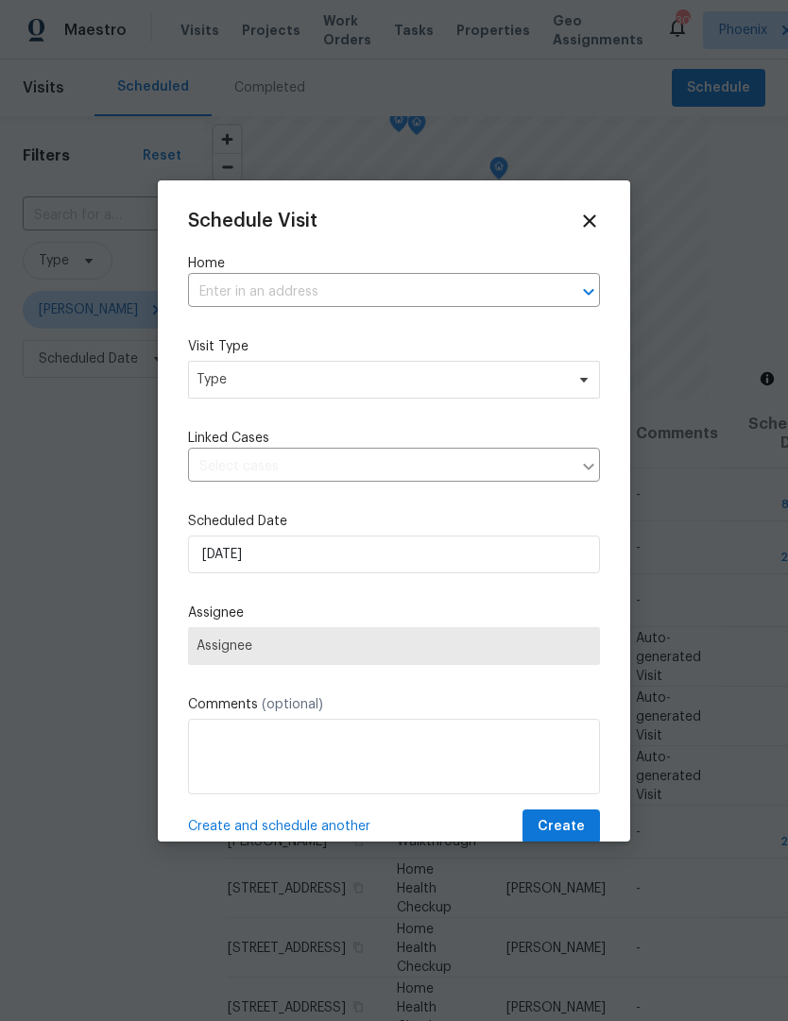
click at [355, 328] on div "Schedule Visit Home ​ Visit Type Type Linked Cases ​ Scheduled Date 10/2/2025 A…" at bounding box center [394, 528] width 412 height 634
click at [330, 292] on input "text" at bounding box center [367, 292] width 359 height 29
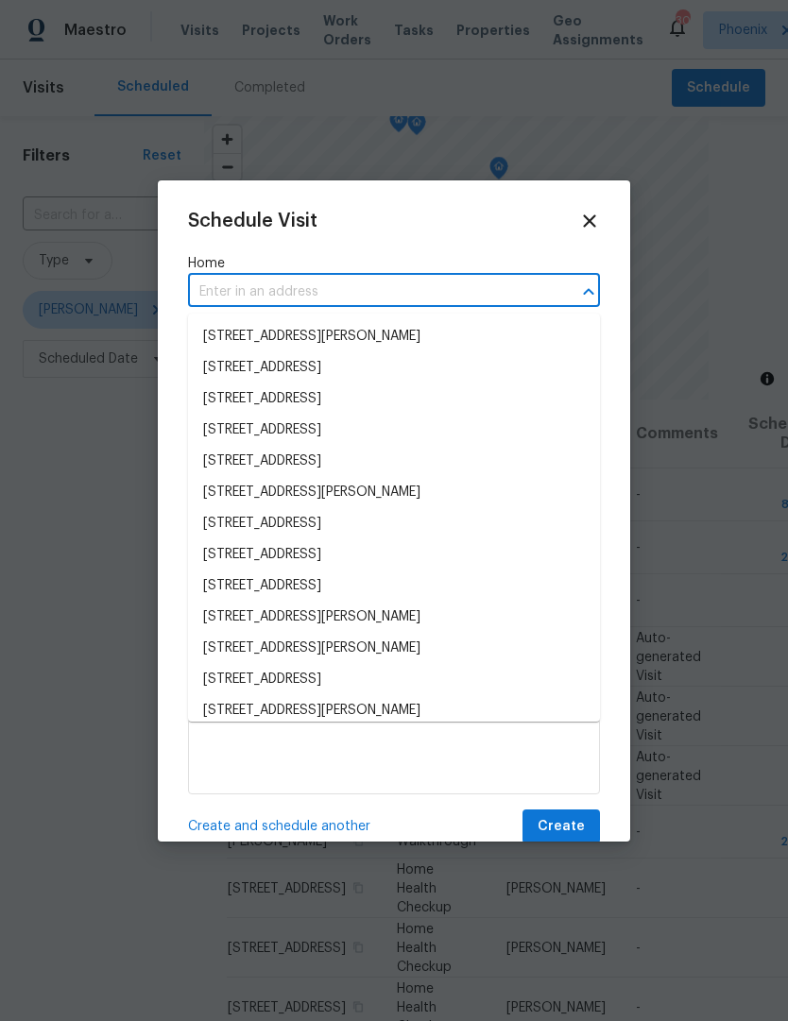
scroll to position [0, 0]
click at [264, 293] on input "text" at bounding box center [367, 292] width 359 height 29
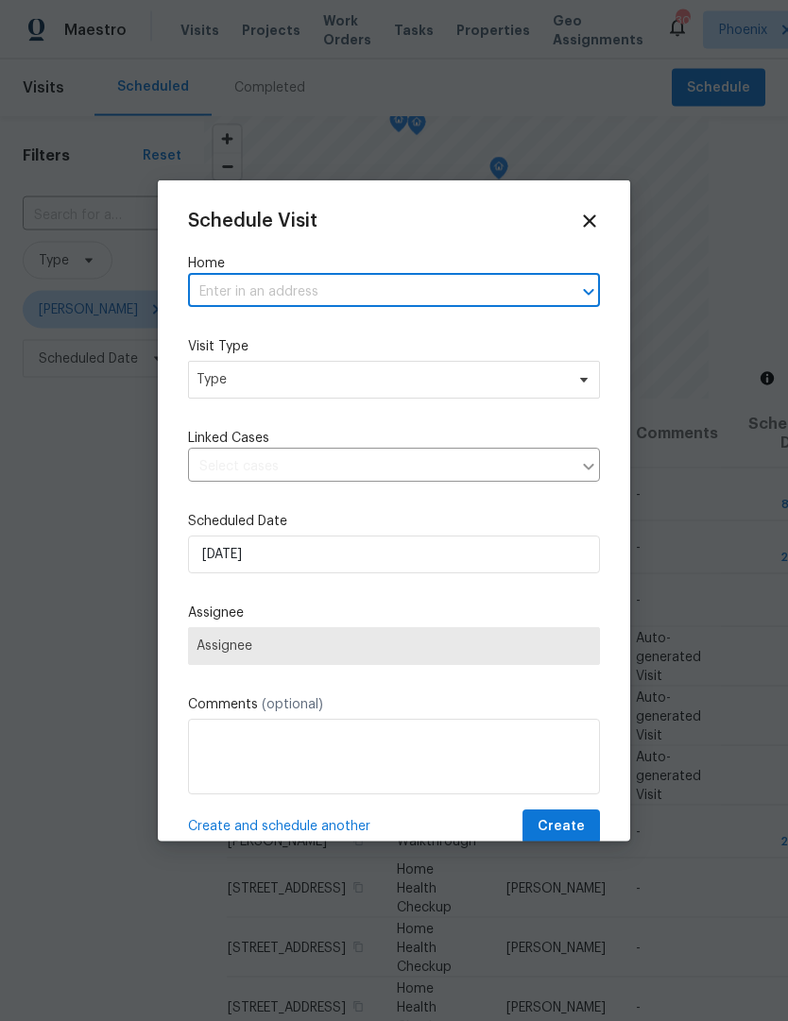
paste input "11180 E Lost Canyon Ct, Gold Canyon, AZ 85118"
type input "11180 E Lost Canyon Ct, Gold Canyon, AZ 85118"
click at [445, 321] on li "11180 E Lost Canyon Ct, Gold Canyon, AZ 85118" at bounding box center [394, 335] width 412 height 31
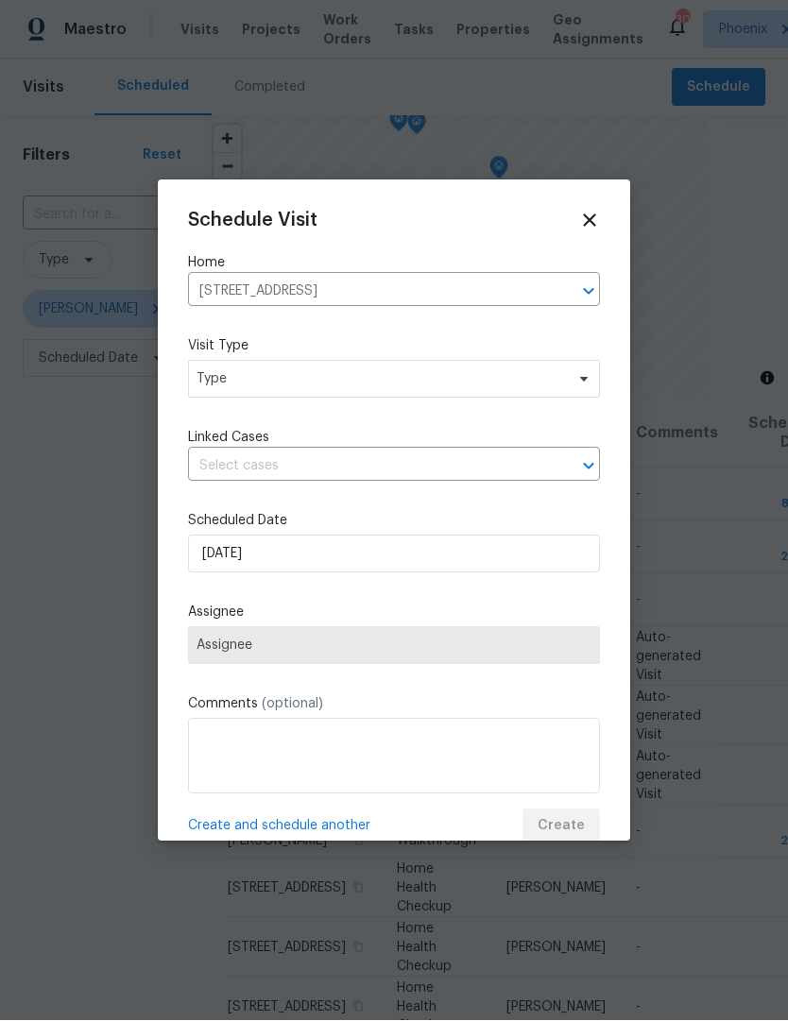
scroll to position [1, 0]
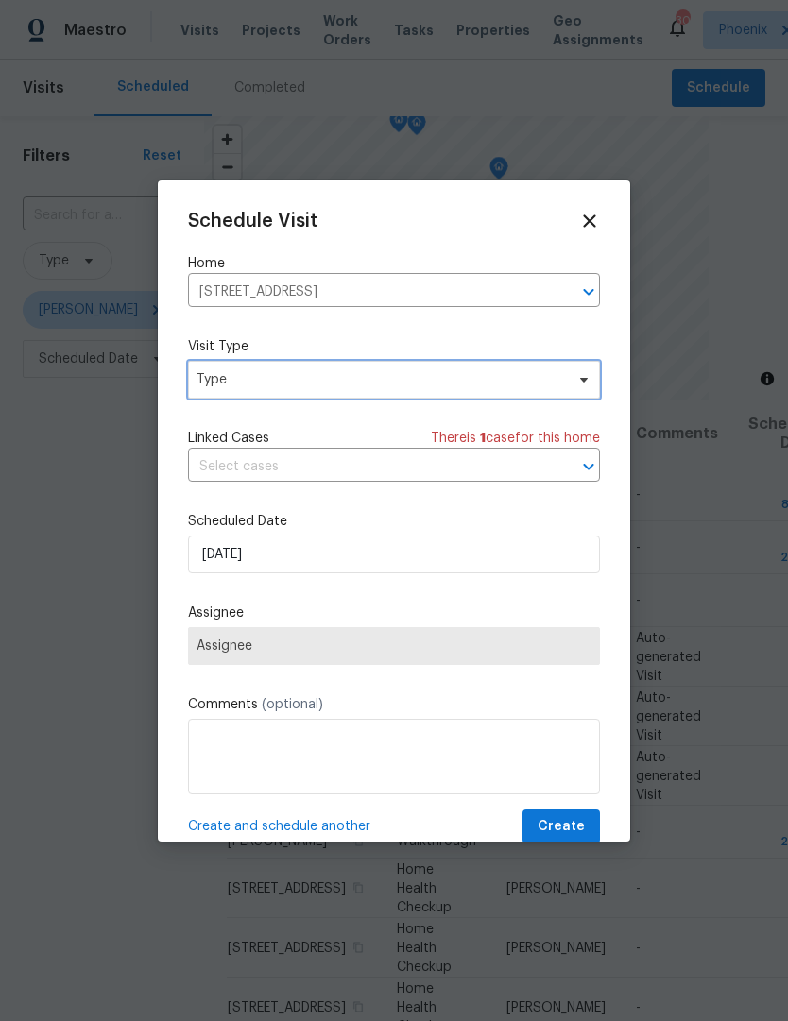
click at [582, 383] on icon at bounding box center [583, 379] width 15 height 15
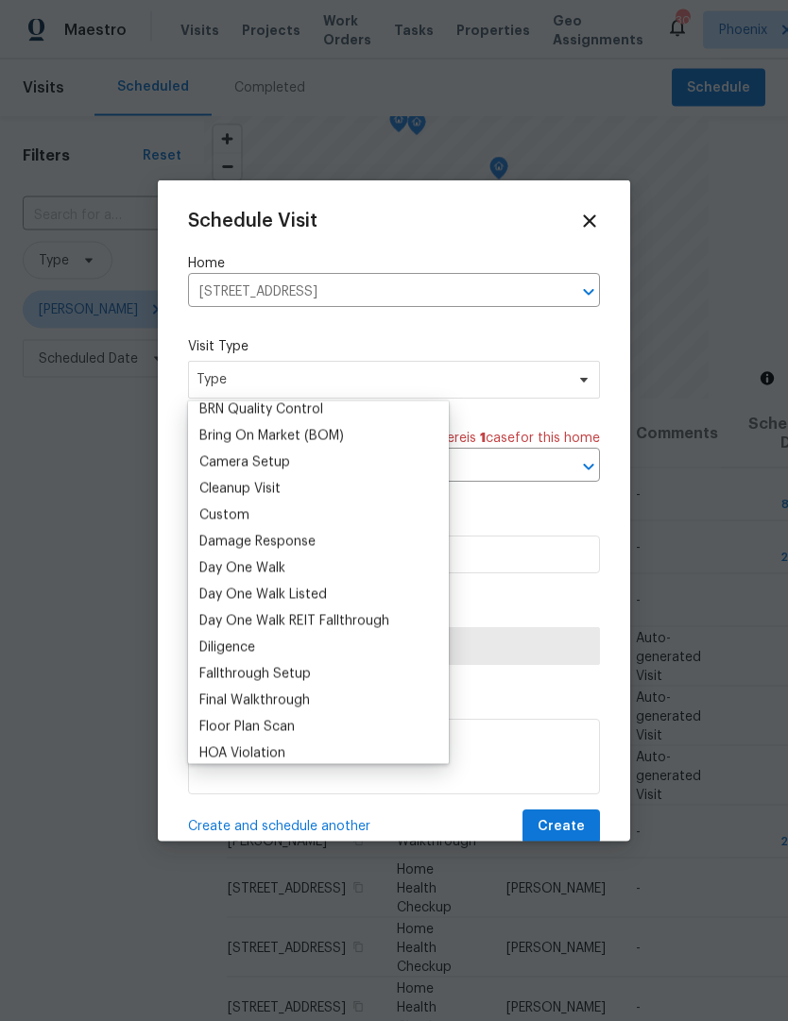
scroll to position [219, 0]
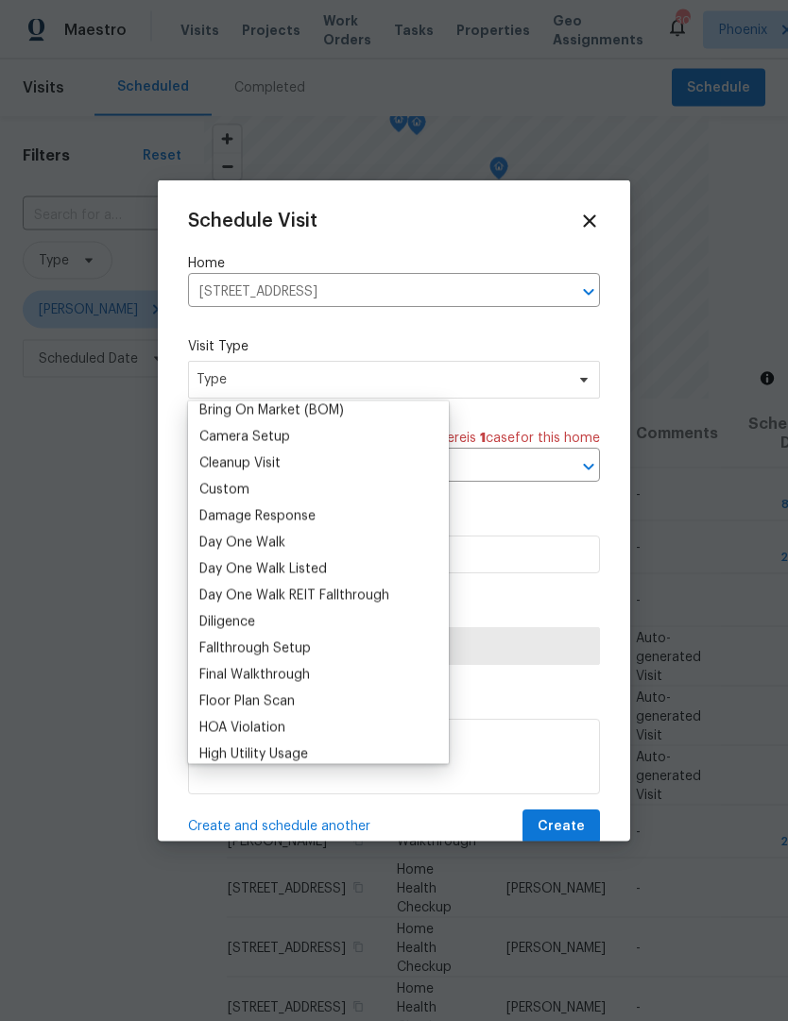
click at [222, 484] on div "Custom" at bounding box center [224, 490] width 50 height 19
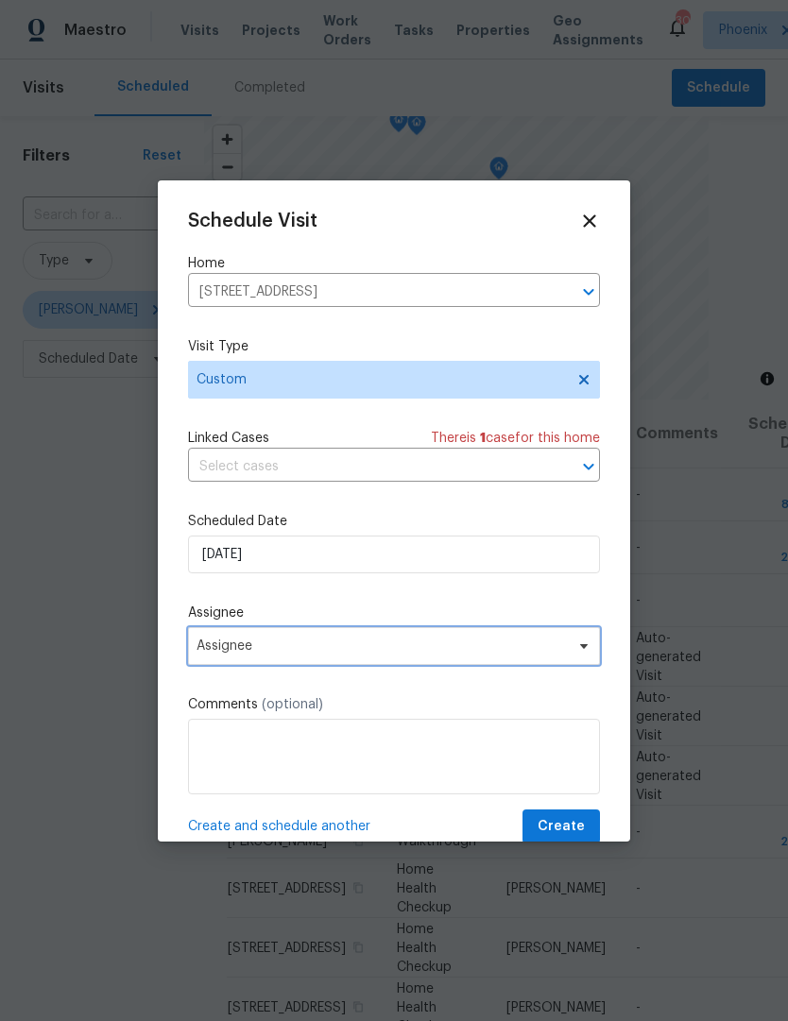
click at [518, 654] on span "Assignee" at bounding box center [381, 645] width 370 height 15
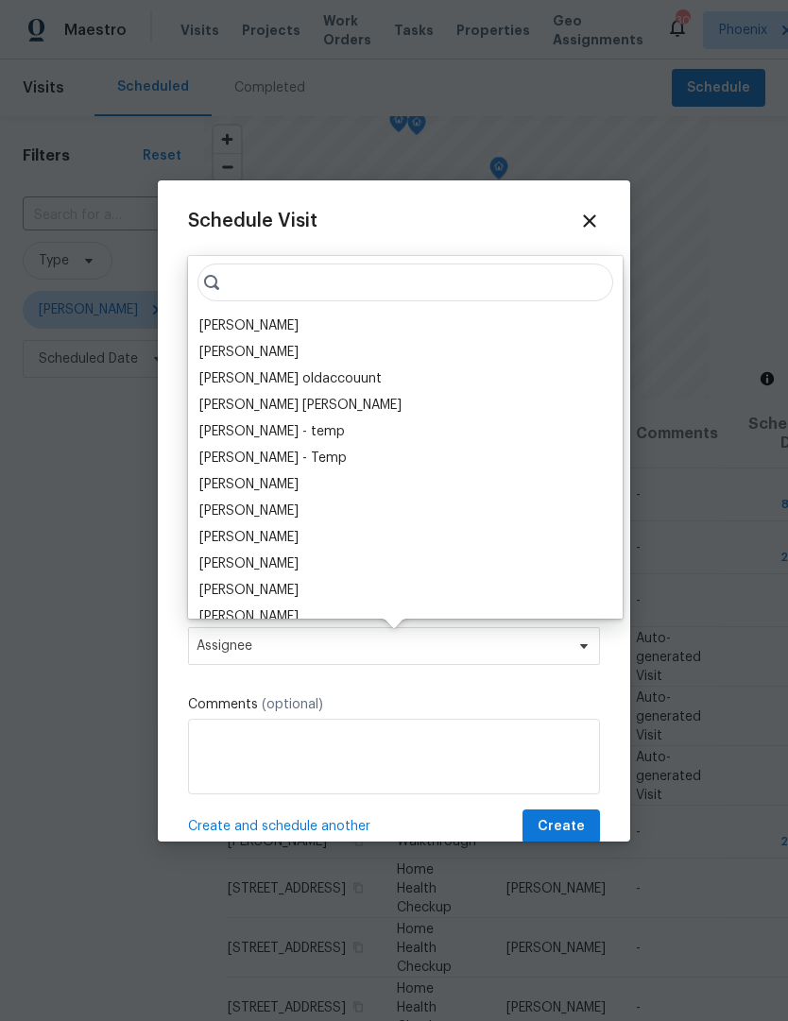
scroll to position [0, 0]
click at [234, 328] on div "[PERSON_NAME]" at bounding box center [248, 324] width 99 height 19
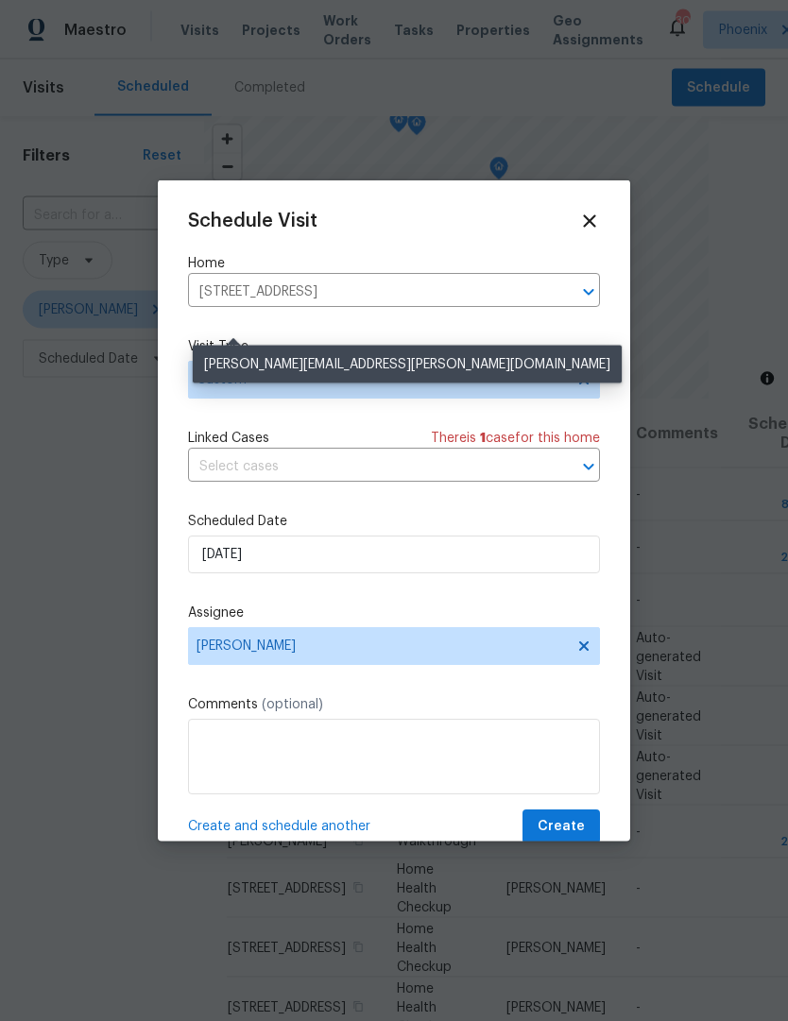
scroll to position [1, 0]
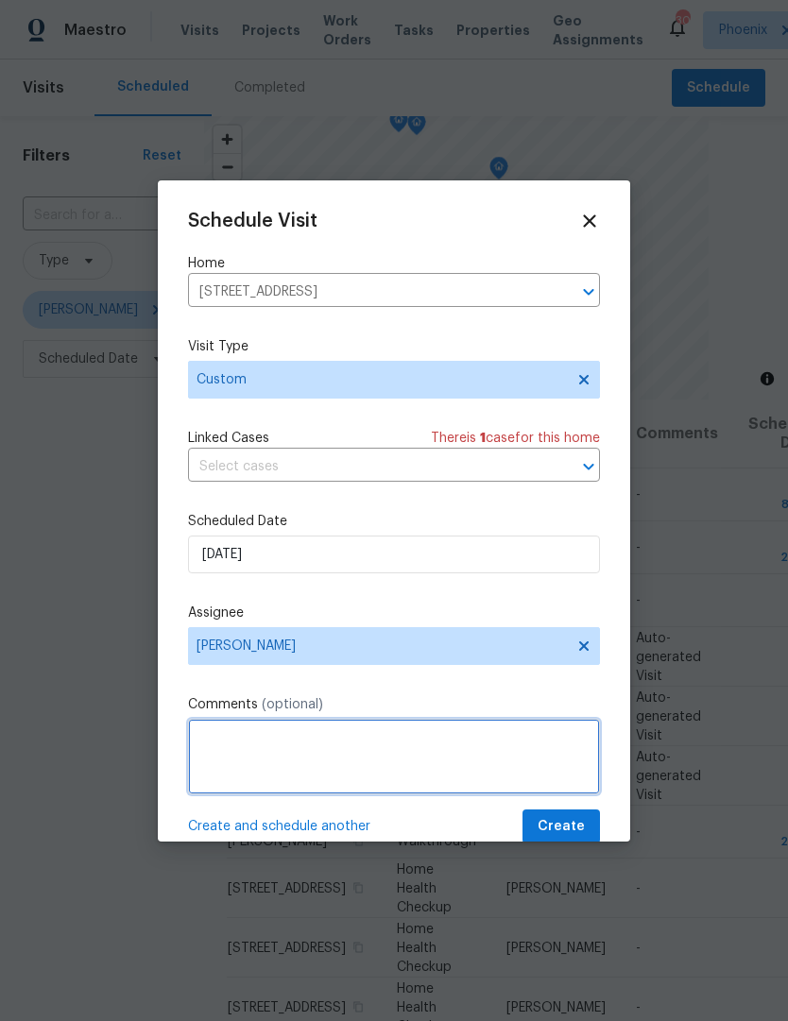
click at [315, 749] on textarea at bounding box center [394, 757] width 412 height 76
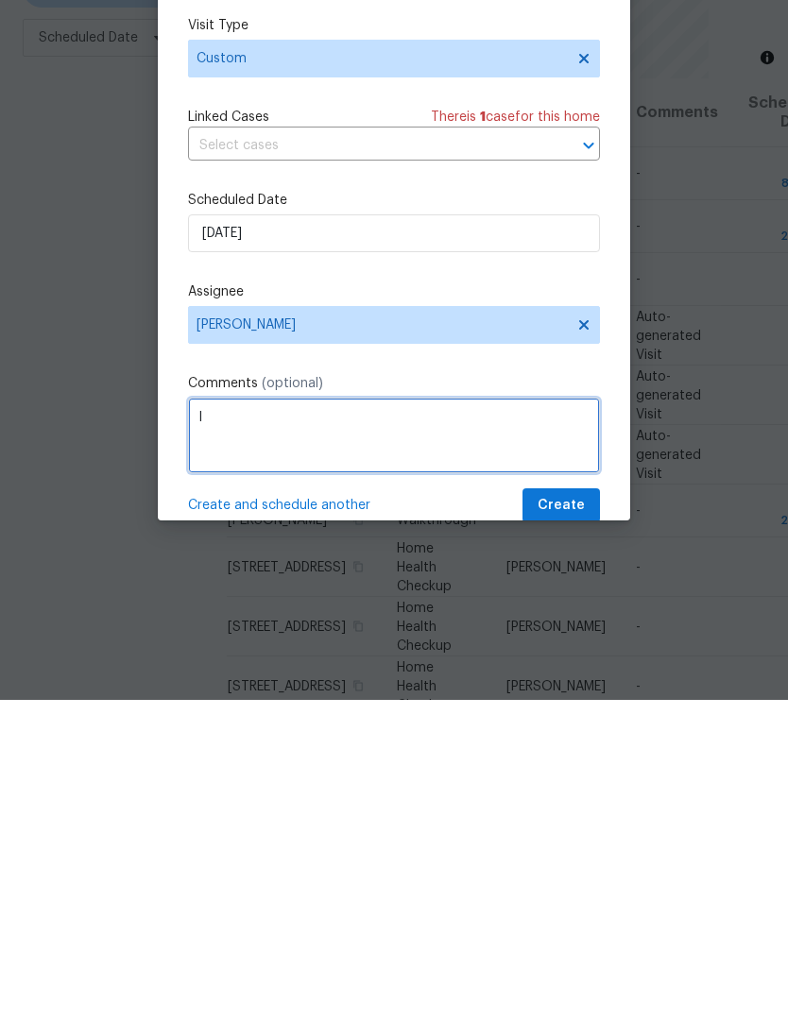
scroll to position [63, 0]
type textarea "I"
type textarea "Install lock box"
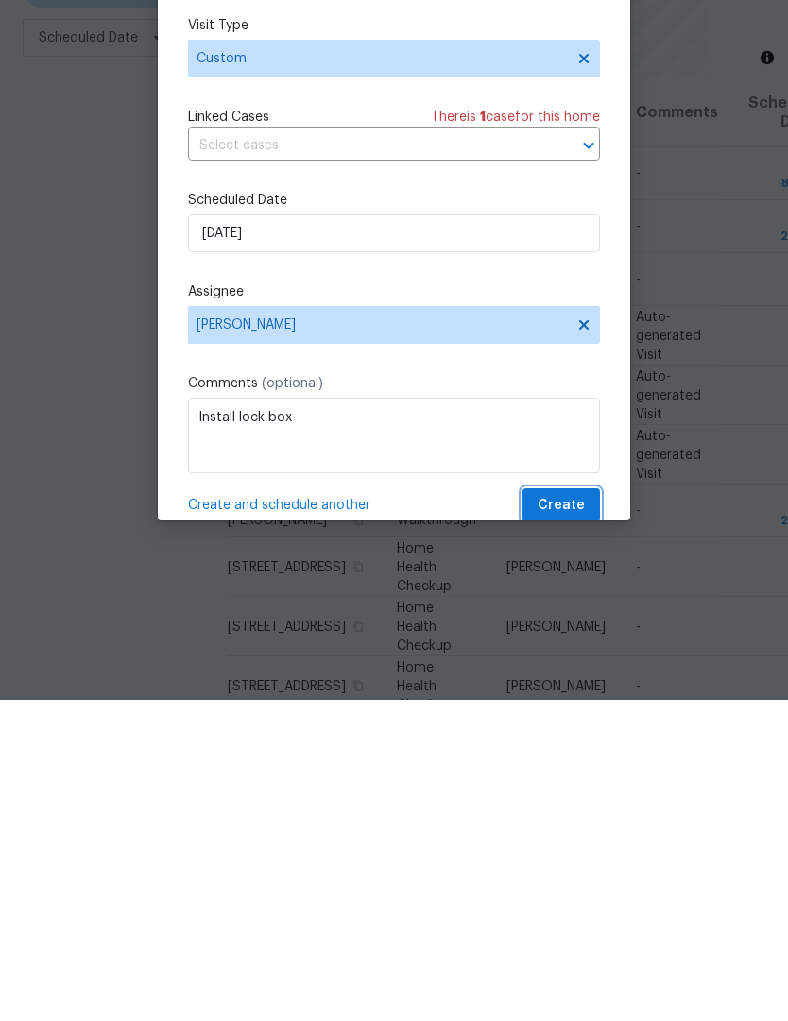
click at [567, 809] on button "Create" at bounding box center [560, 826] width 77 height 35
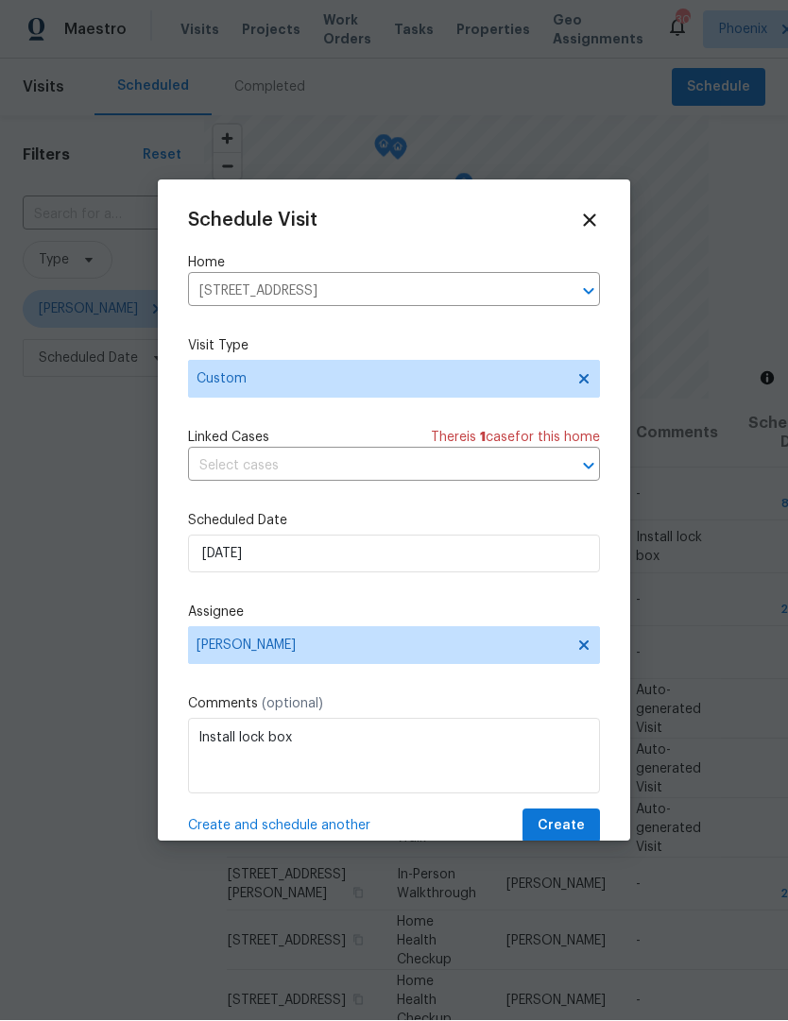
scroll to position [1, 0]
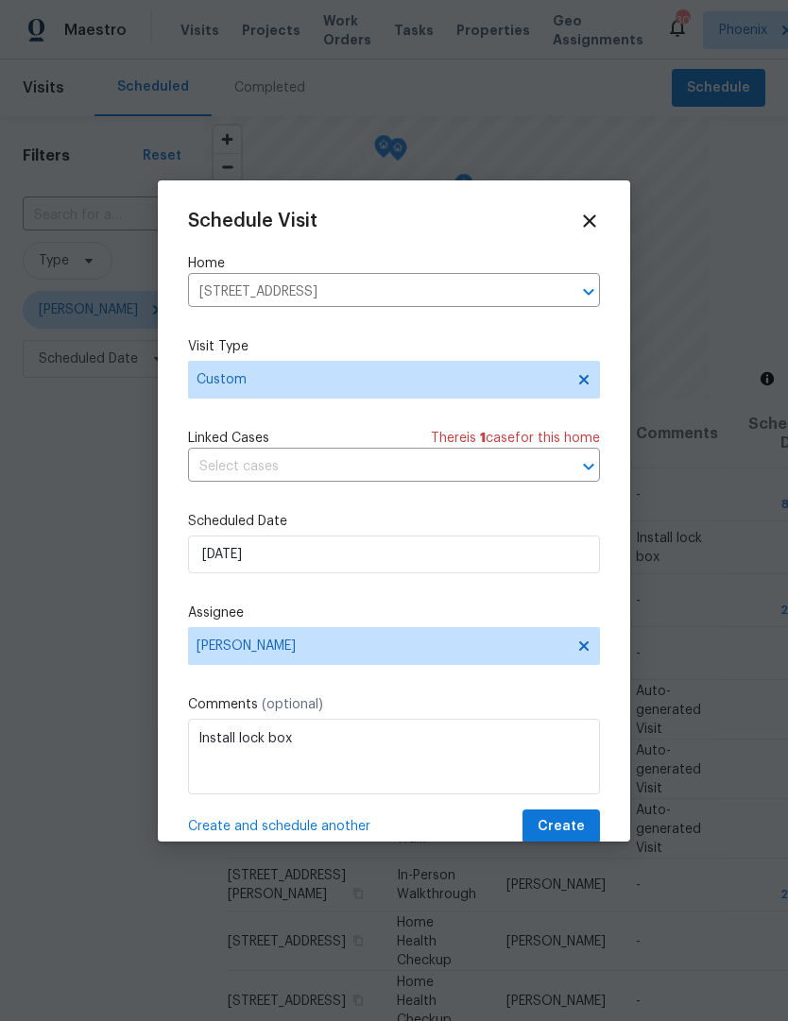
click at [556, 475] on div at bounding box center [575, 466] width 49 height 26
